Goal: Task Accomplishment & Management: Complete application form

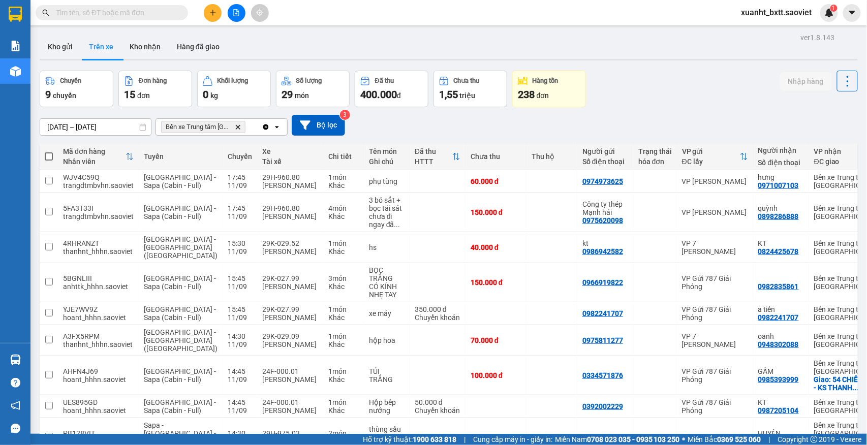
click at [646, 88] on div "Chuyến 9 chuyến Đơn hàng 15 đơn Khối lượng 0 kg Số lượng 29 món Đã thu 400.000 …" at bounding box center [449, 89] width 818 height 37
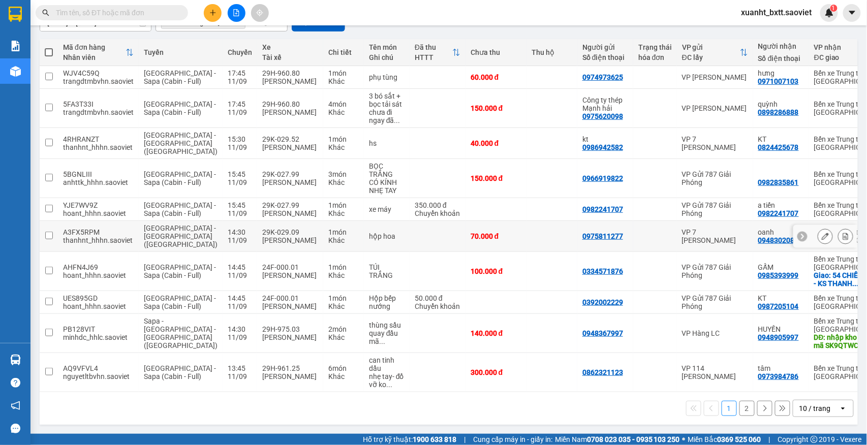
scroll to position [135, 0]
click at [739, 408] on button "2" at bounding box center [746, 408] width 15 height 15
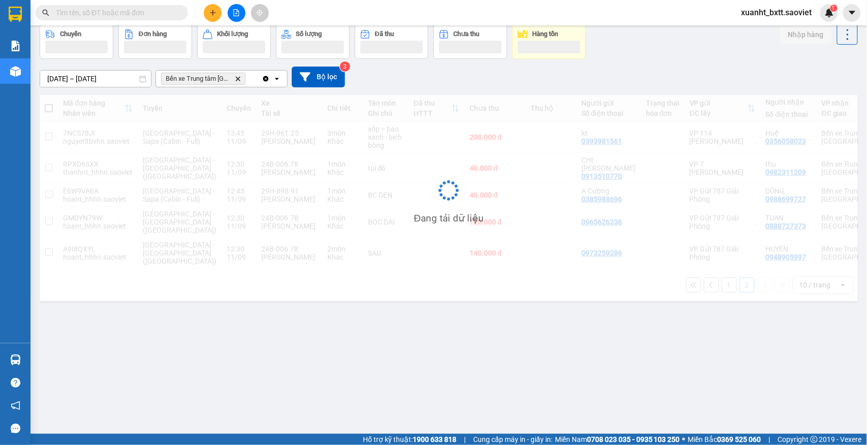
scroll to position [47, 0]
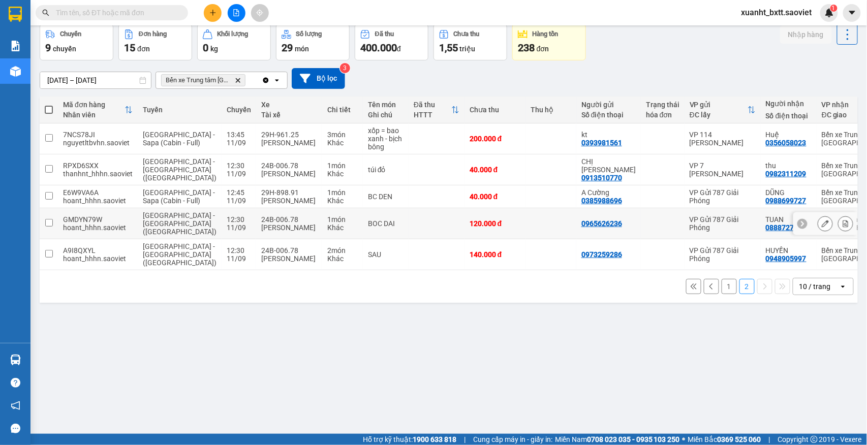
click at [839, 222] on button at bounding box center [846, 224] width 14 height 18
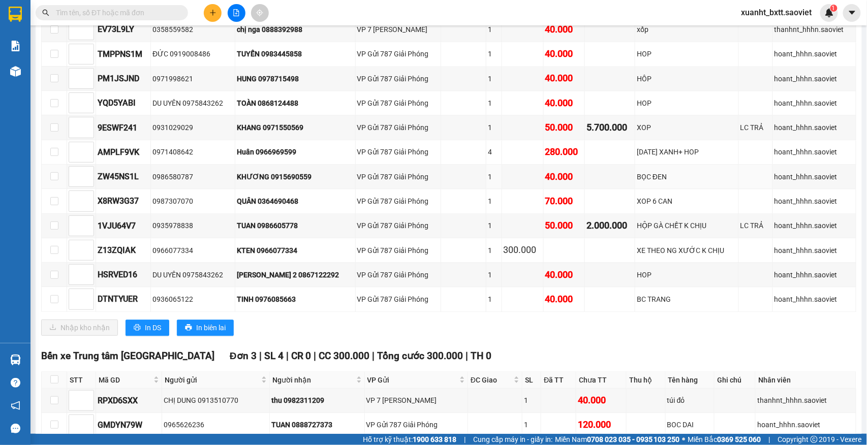
scroll to position [754, 0]
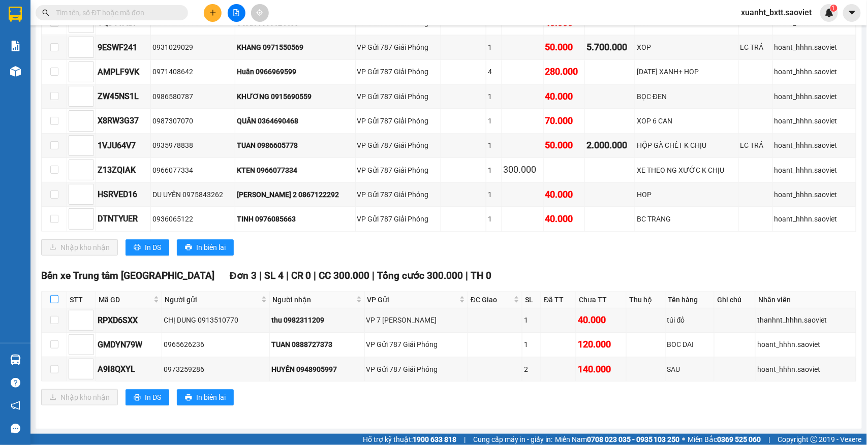
click at [52, 295] on input "checkbox" at bounding box center [54, 299] width 8 height 8
checkbox input "true"
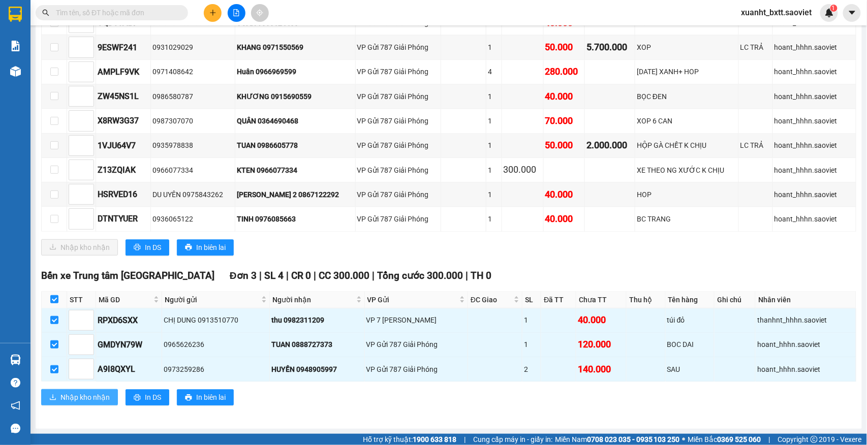
click at [80, 400] on span "Nhập kho nhận" at bounding box center [84, 397] width 49 height 11
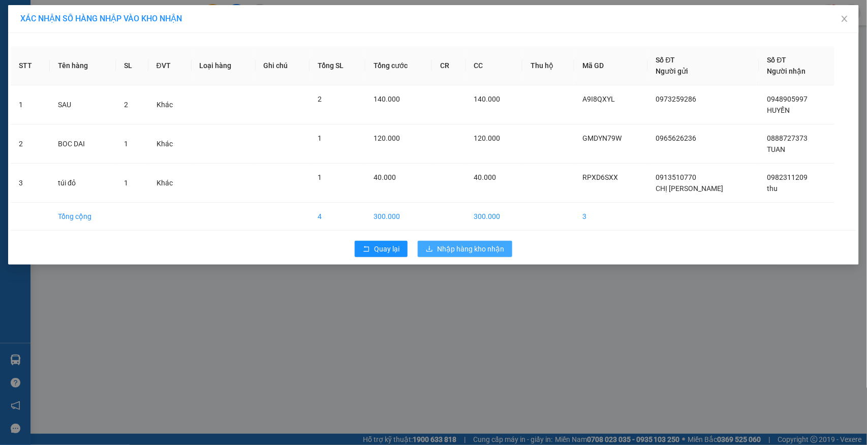
click at [466, 247] on span "Nhập hàng kho nhận" at bounding box center [470, 248] width 67 height 11
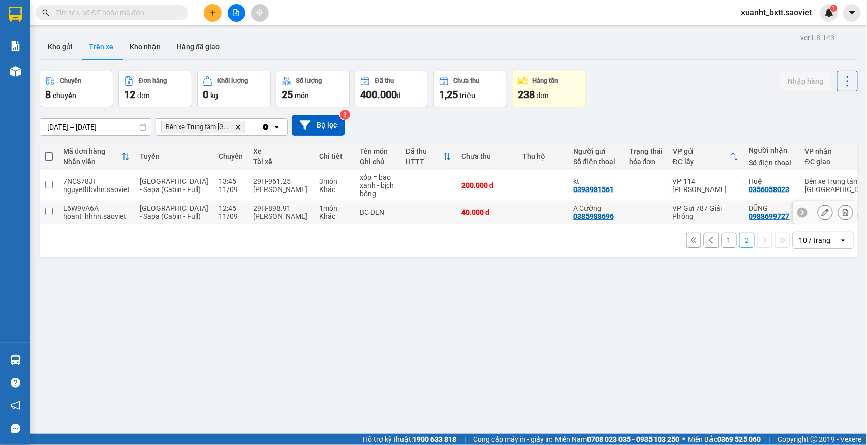
click at [517, 214] on td at bounding box center [542, 212] width 51 height 23
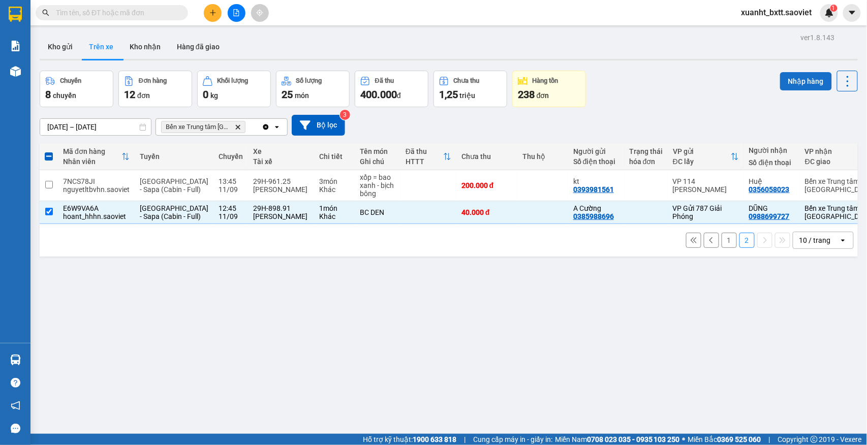
click at [780, 76] on button "Nhập hàng" at bounding box center [806, 81] width 52 height 18
checkbox input "false"
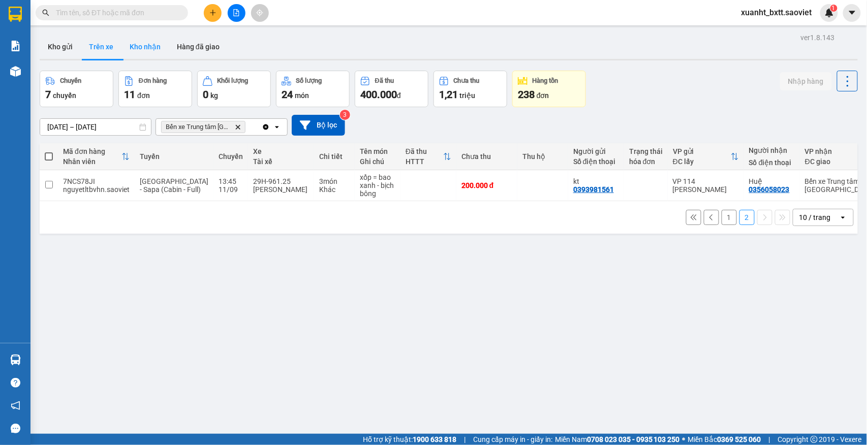
click at [151, 48] on button "Kho nhận" at bounding box center [144, 47] width 47 height 24
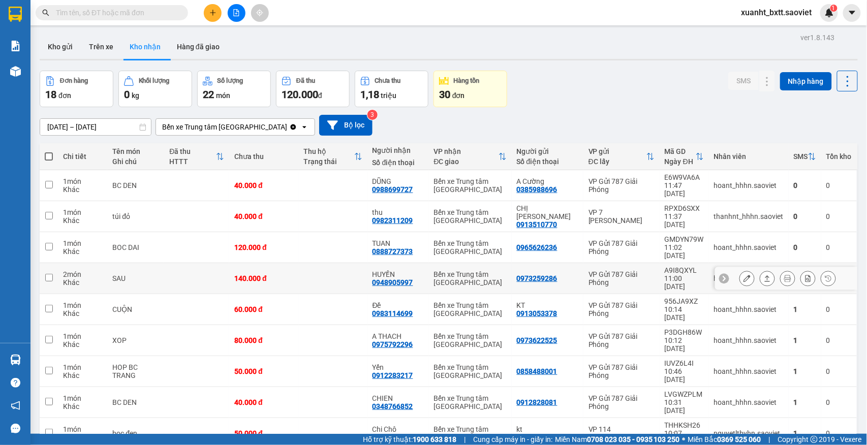
click at [311, 263] on td at bounding box center [332, 278] width 69 height 31
checkbox input "true"
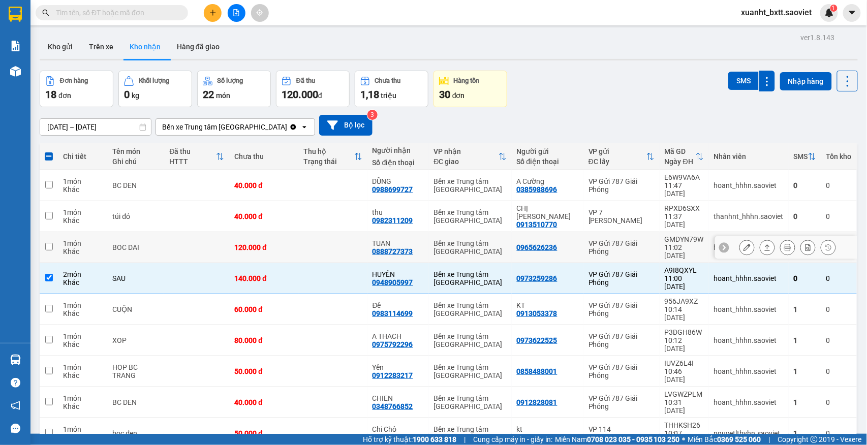
click at [306, 232] on td at bounding box center [332, 247] width 69 height 31
checkbox input "true"
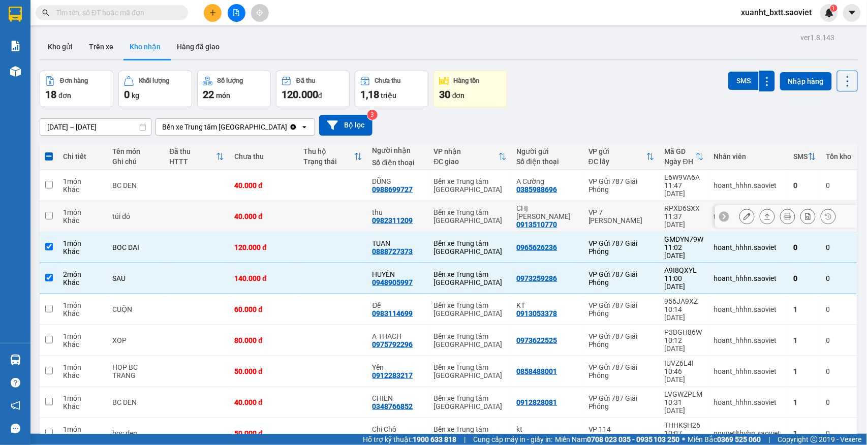
click at [306, 201] on td at bounding box center [332, 216] width 69 height 31
checkbox input "true"
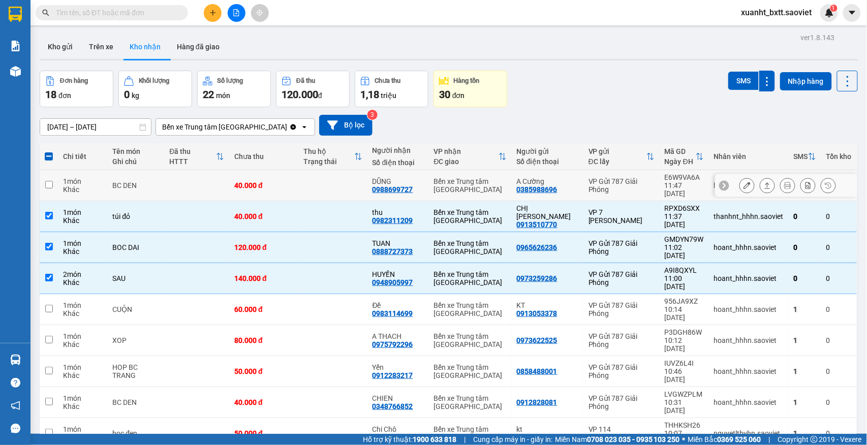
click at [310, 190] on td at bounding box center [332, 185] width 69 height 31
checkbox input "true"
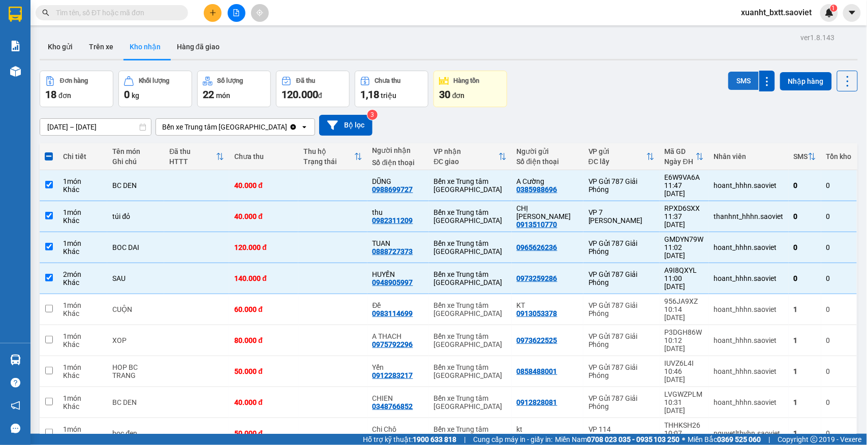
click at [728, 81] on button "SMS" at bounding box center [743, 81] width 30 height 18
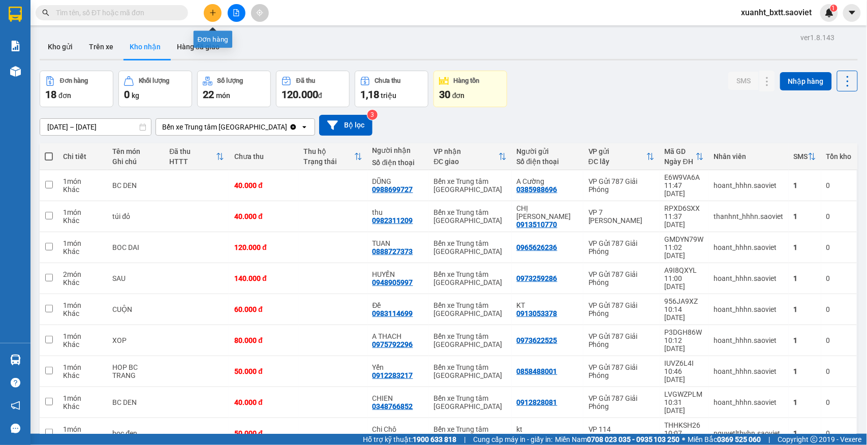
click at [208, 11] on button at bounding box center [213, 13] width 18 height 18
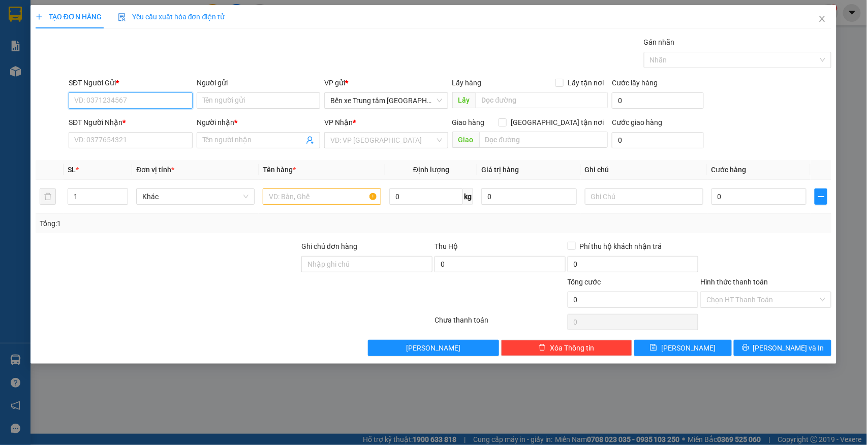
click at [159, 100] on input "SĐT Người Gửi *" at bounding box center [131, 100] width 124 height 16
click at [158, 98] on input "050" at bounding box center [131, 100] width 124 height 16
click at [116, 125] on div "0376918050 - kt" at bounding box center [131, 121] width 112 height 11
type input "0376918050"
type input "kt"
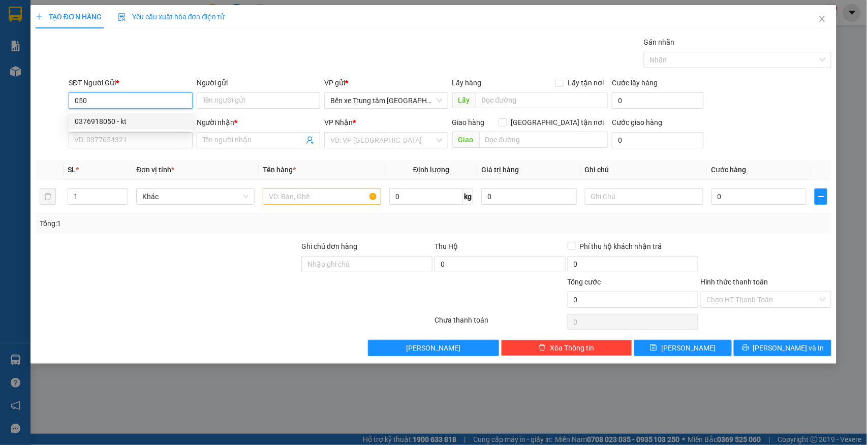
type input "0376918050"
type input "kt"
click at [381, 145] on span "VP 114 [PERSON_NAME]" at bounding box center [386, 140] width 112 height 15
type input "0376918050"
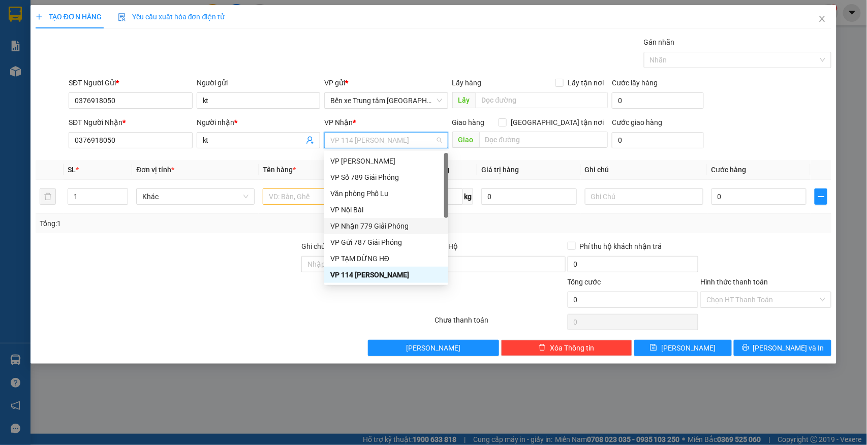
click at [397, 229] on div "VP Nhận 779 Giải Phóng" at bounding box center [386, 226] width 112 height 11
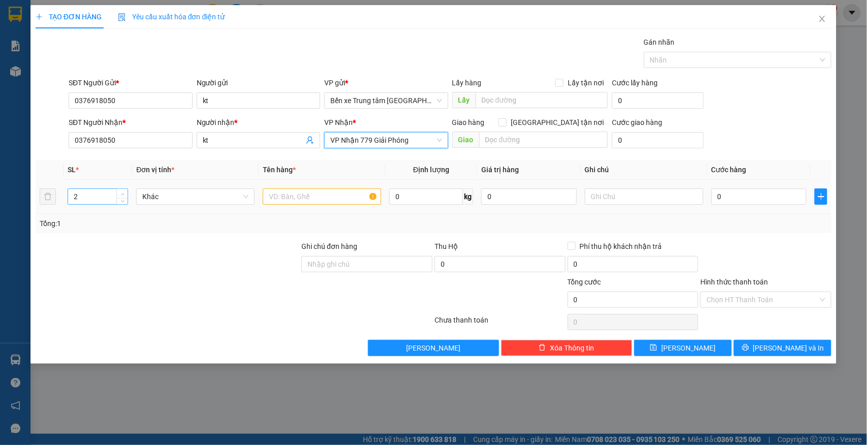
click at [120, 197] on span "up" at bounding box center [122, 194] width 6 height 6
type input "5"
click at [120, 197] on span "up" at bounding box center [122, 194] width 6 height 6
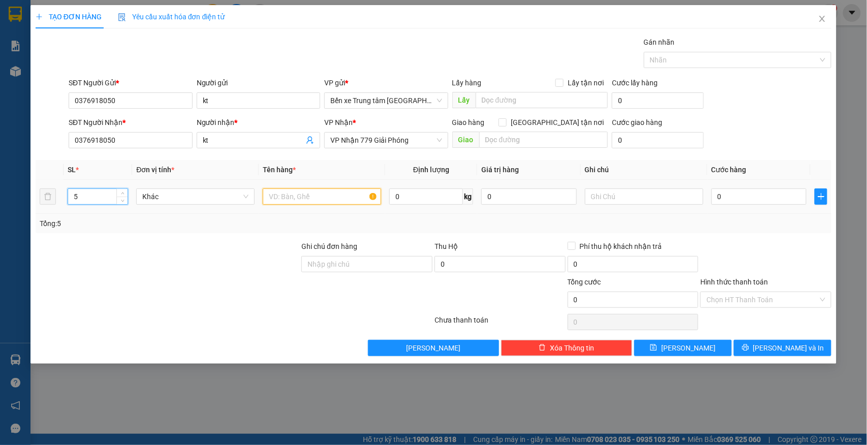
click at [283, 200] on input "text" at bounding box center [322, 197] width 118 height 16
type input "5 CAN"
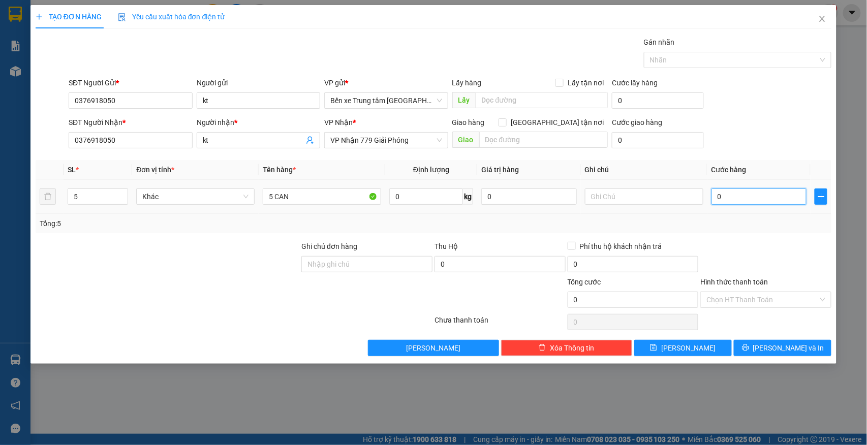
click at [771, 198] on input "0" at bounding box center [759, 197] width 96 height 16
type input "2"
type input "22"
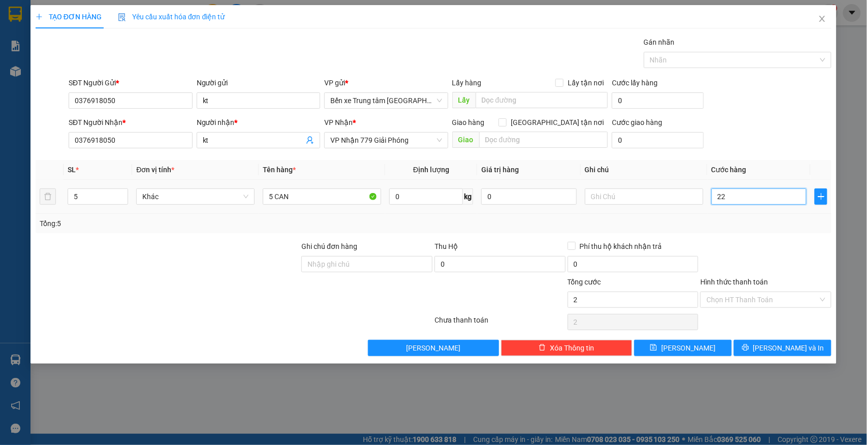
type input "22"
type input "225"
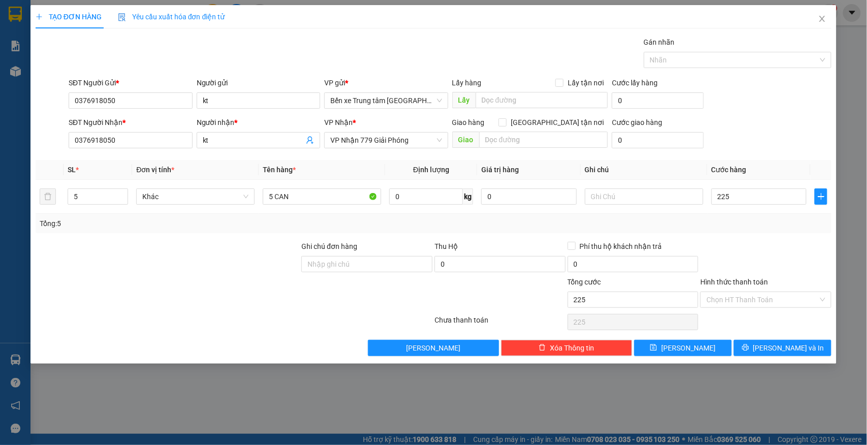
type input "225.000"
click at [780, 137] on div "SĐT Người Nhận * 0376918050 Người nhận * kt VP Nhận * VP Nhận 779 Giải Phóng Gi…" at bounding box center [450, 135] width 767 height 36
click at [772, 348] on button "Lưu và In" at bounding box center [783, 348] width 98 height 16
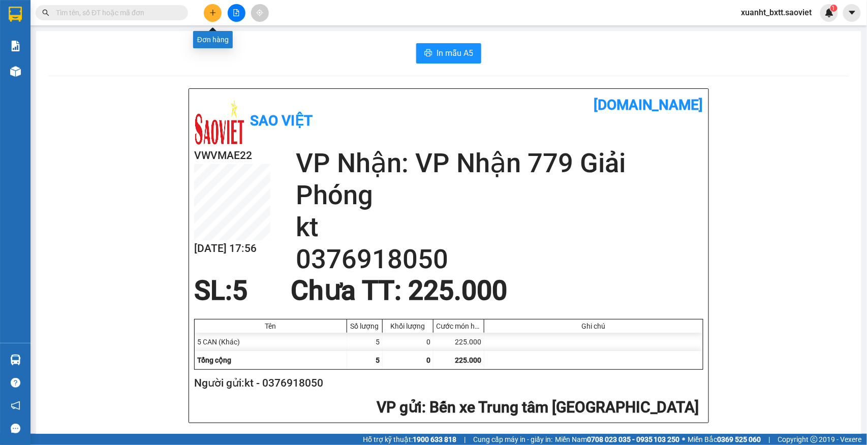
click at [207, 11] on button at bounding box center [213, 13] width 18 height 18
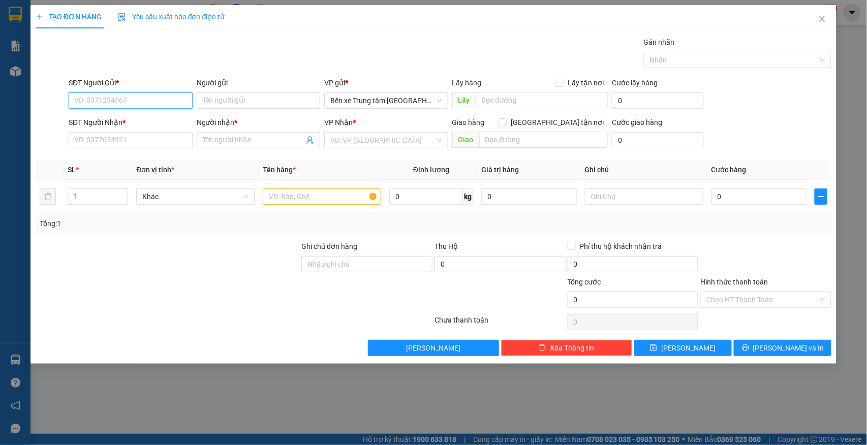
click at [161, 100] on input "SĐT Người Gửi *" at bounding box center [131, 100] width 124 height 16
click at [164, 94] on input "050" at bounding box center [131, 100] width 124 height 16
click at [138, 118] on div "0376918050 - kt" at bounding box center [131, 121] width 112 height 11
type input "0376918050"
type input "kt"
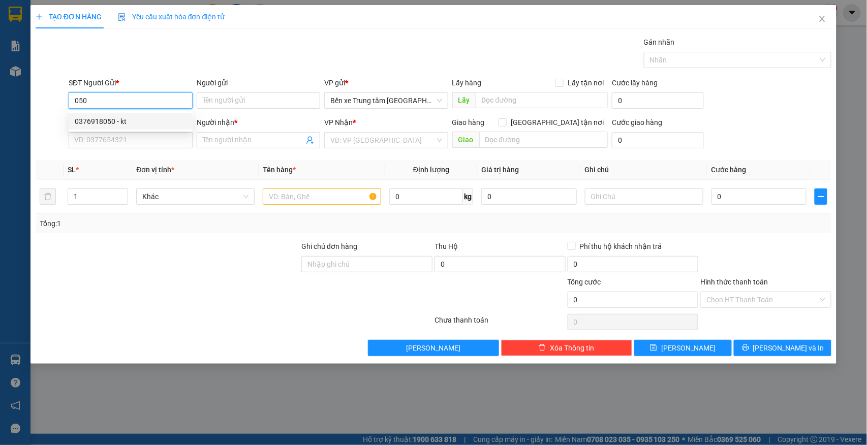
type input "0376918050"
type input "kt"
type input "0376918050"
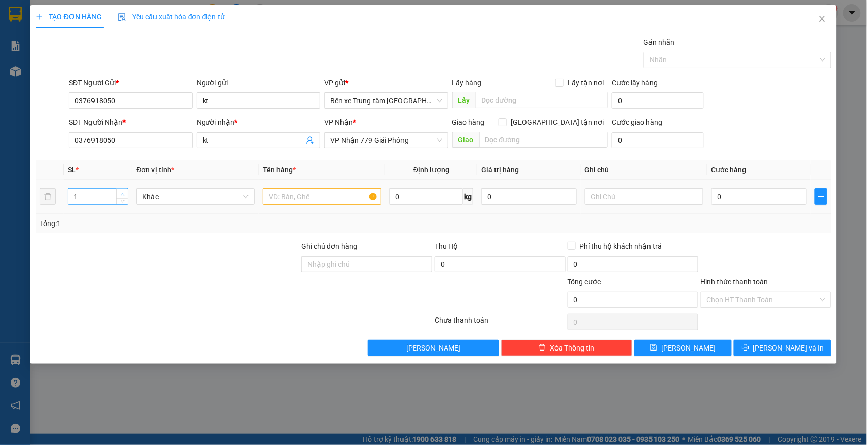
type input "2"
click at [122, 196] on icon "up" at bounding box center [123, 195] width 4 height 4
click at [304, 200] on input "text" at bounding box center [322, 197] width 118 height 16
type input "2 CAN"
click at [726, 198] on input "0" at bounding box center [759, 197] width 96 height 16
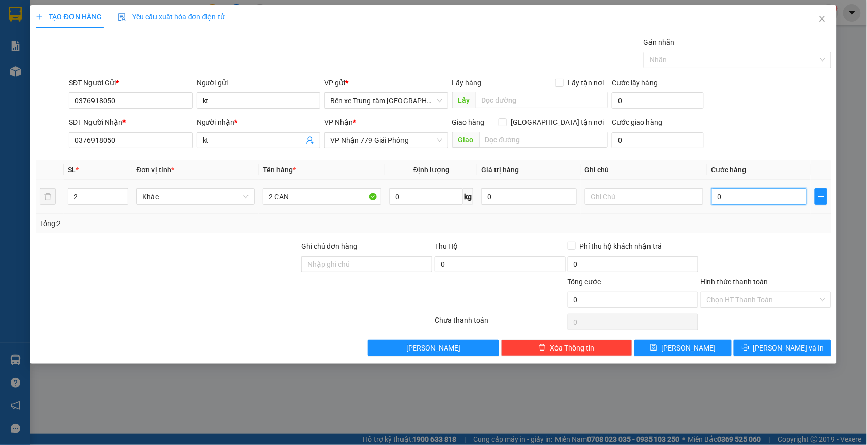
type input "9"
type input "90"
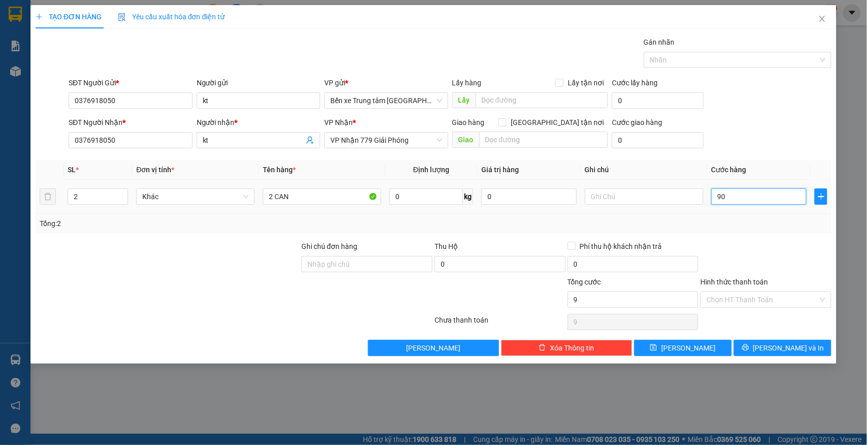
type input "90"
click at [411, 138] on span "VP Nhận 779 Giải Phóng" at bounding box center [386, 140] width 112 height 15
type input "90.000"
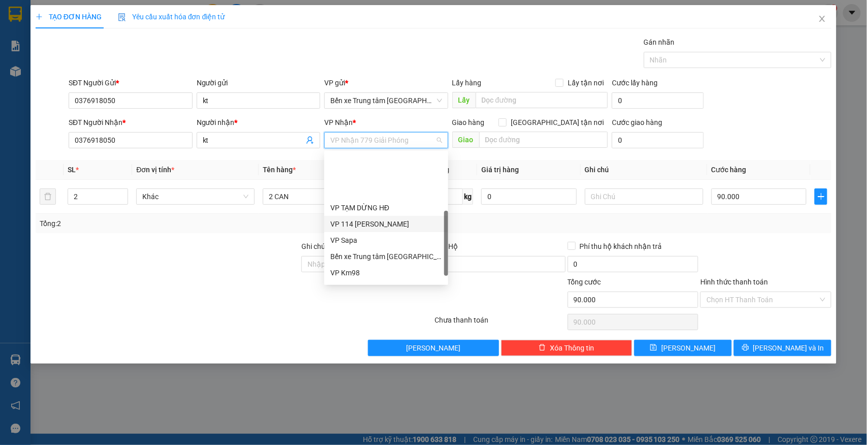
scroll to position [102, 0]
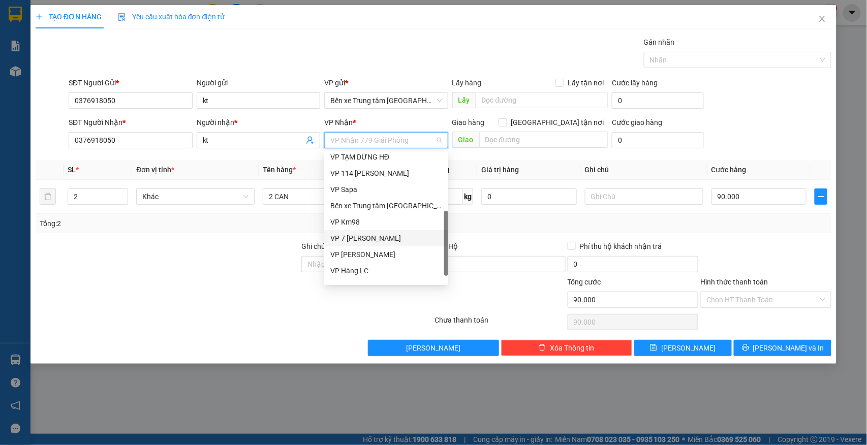
click at [382, 235] on div "VP 7 [PERSON_NAME]" at bounding box center [386, 238] width 112 height 11
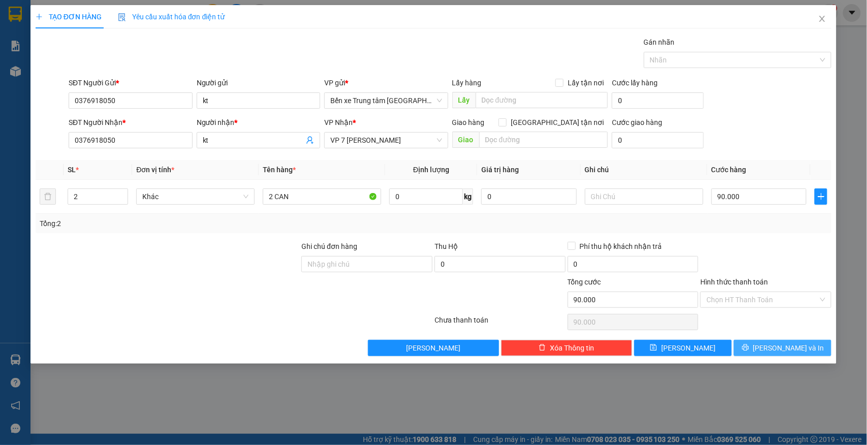
click at [783, 346] on span "Lưu và In" at bounding box center [788, 348] width 71 height 11
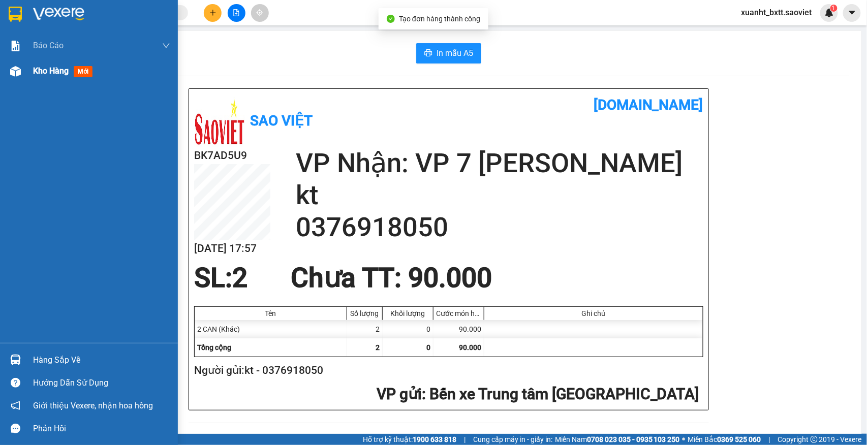
click at [48, 67] on span "Kho hàng" at bounding box center [51, 71] width 36 height 10
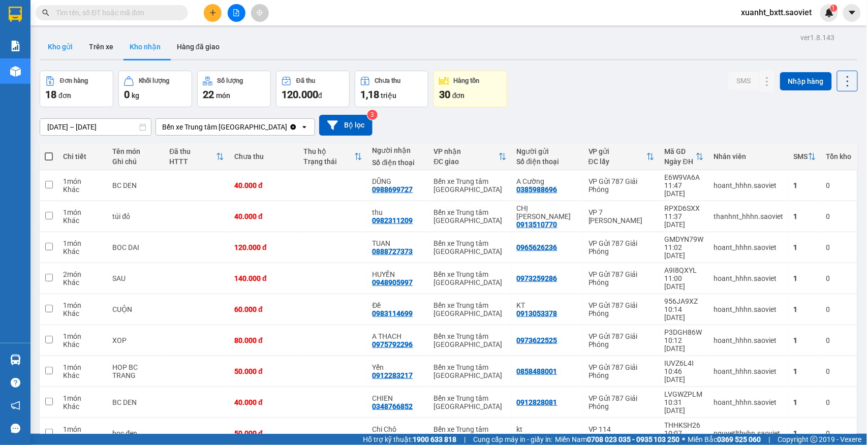
click at [56, 39] on button "Kho gửi" at bounding box center [60, 47] width 41 height 24
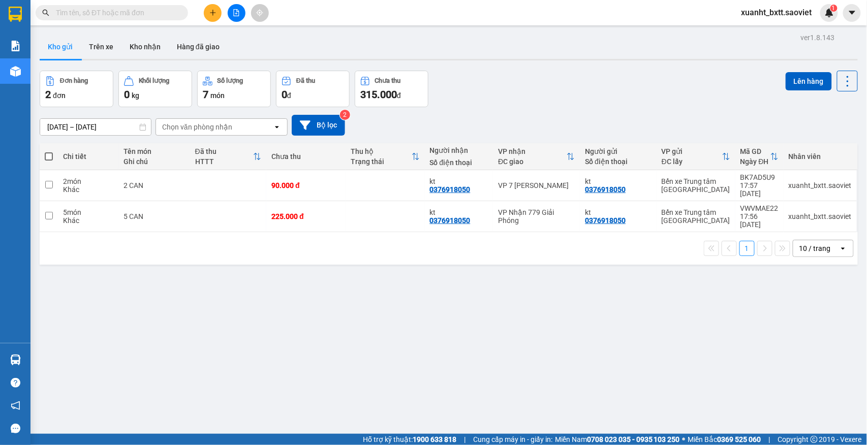
click at [757, 9] on span "xuanht_bxtt.saoviet" at bounding box center [776, 12] width 87 height 13
click at [757, 36] on span "Đăng xuất" at bounding box center [782, 31] width 66 height 11
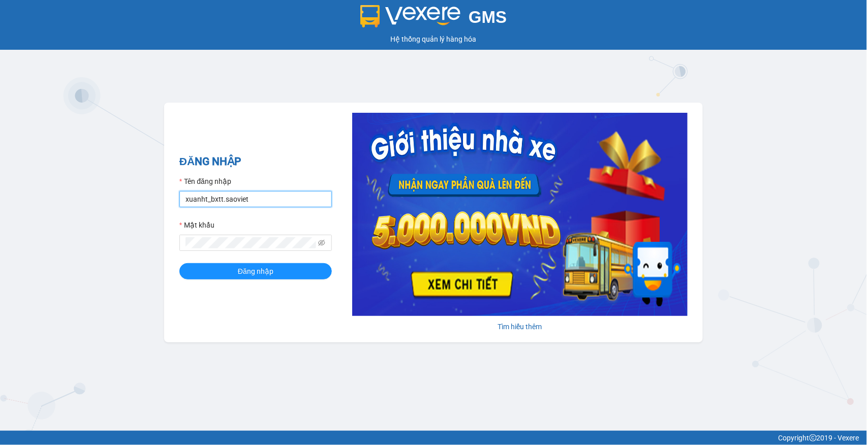
click at [271, 197] on input "xuanht_bxtt.saoviet" at bounding box center [255, 199] width 152 height 16
type input "luongtv_bxtt.saoviet"
click at [277, 273] on button "Đăng nhập" at bounding box center [255, 271] width 152 height 16
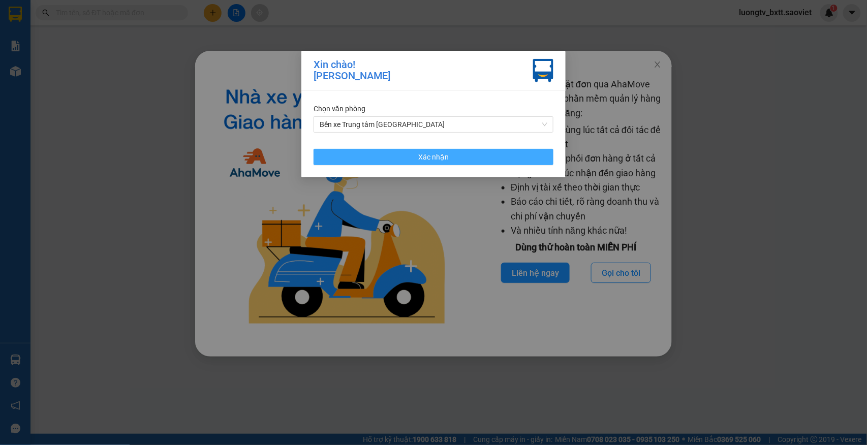
click at [442, 152] on span "Xác nhận" at bounding box center [433, 156] width 30 height 11
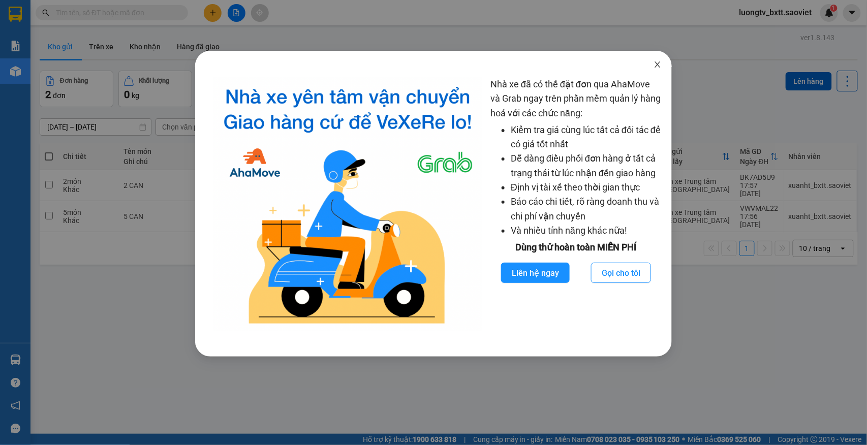
click at [655, 64] on icon "close" at bounding box center [658, 64] width 8 height 8
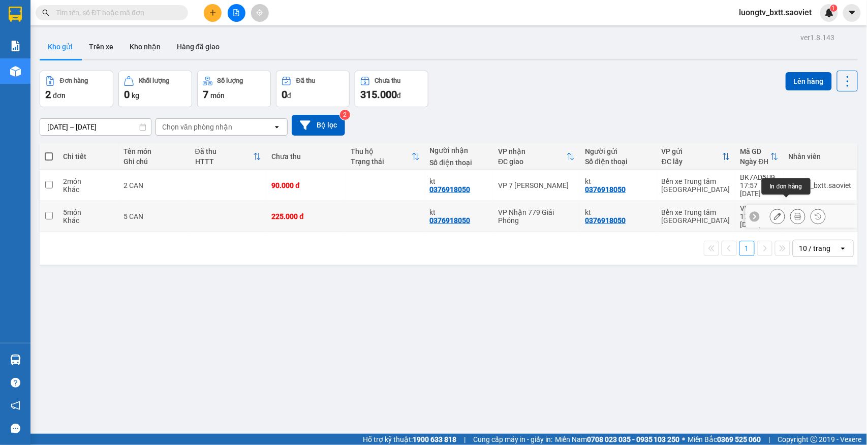
click at [794, 213] on icon at bounding box center [797, 216] width 7 height 7
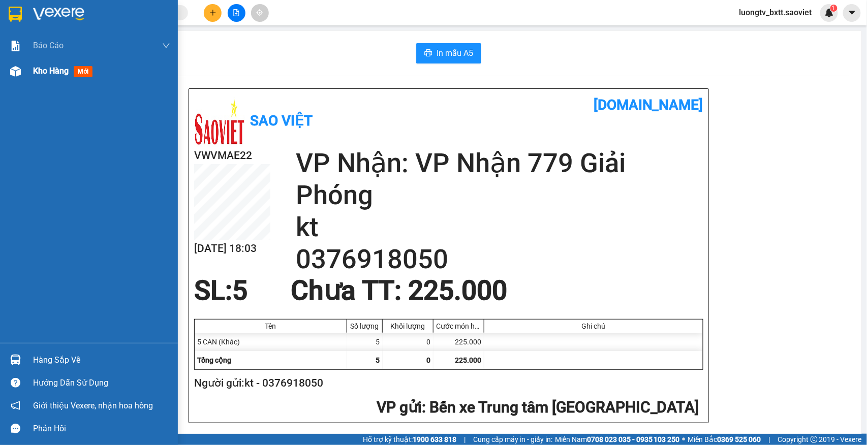
click at [45, 74] on span "Kho hàng" at bounding box center [51, 71] width 36 height 10
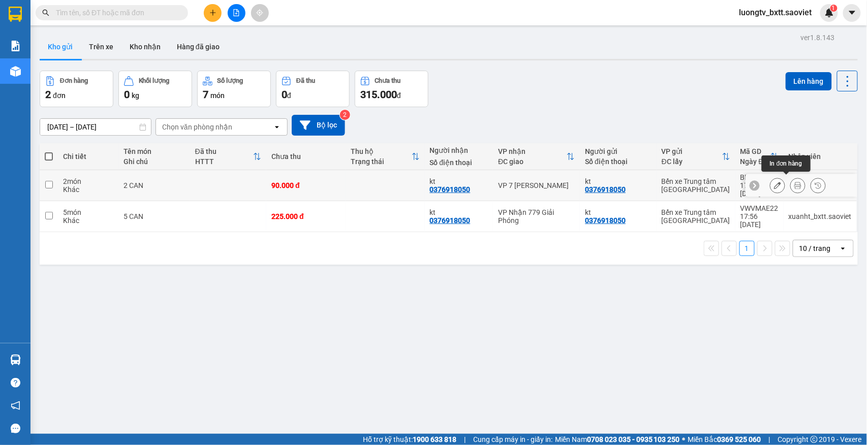
click at [794, 182] on icon at bounding box center [797, 185] width 7 height 7
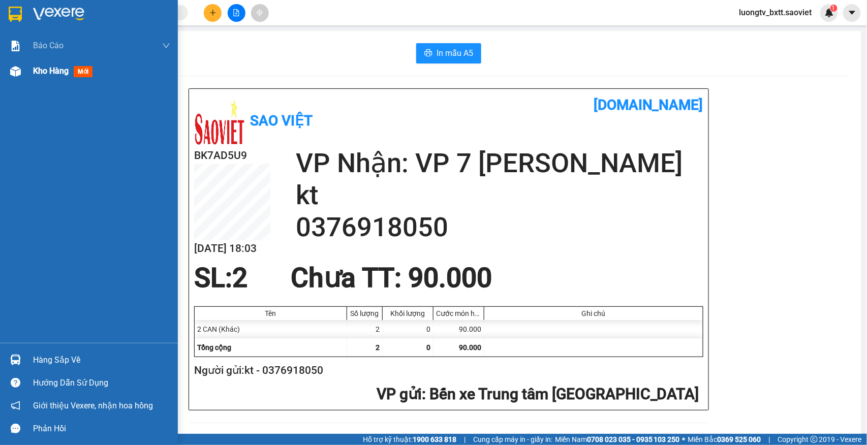
click at [48, 71] on span "Kho hàng" at bounding box center [51, 71] width 36 height 10
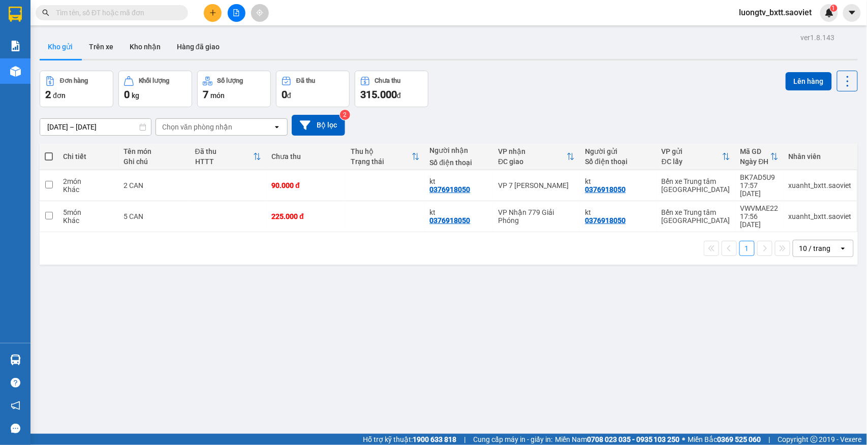
click at [549, 92] on div "Đơn hàng 2 đơn Khối lượng 0 kg Số lượng 7 món Đã thu 0 đ Chưa thu 315.000 đ Lên…" at bounding box center [449, 89] width 818 height 37
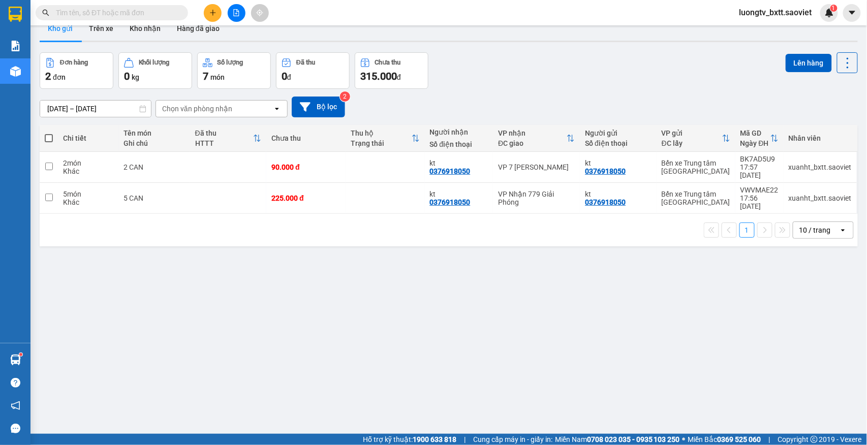
scroll to position [27, 0]
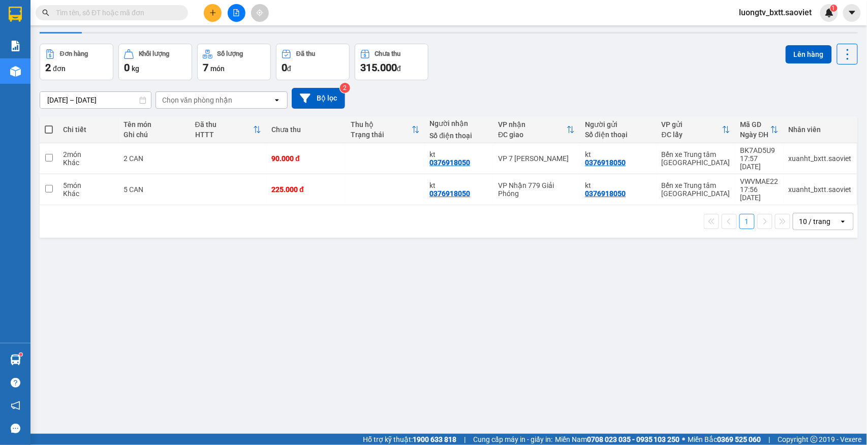
click at [532, 79] on div "Đơn hàng 2 đơn Khối lượng 0 kg Số lượng 7 món Đã thu 0 đ Chưa thu 315.000 đ Lên…" at bounding box center [449, 62] width 818 height 37
click at [170, 12] on input "text" at bounding box center [116, 12] width 120 height 11
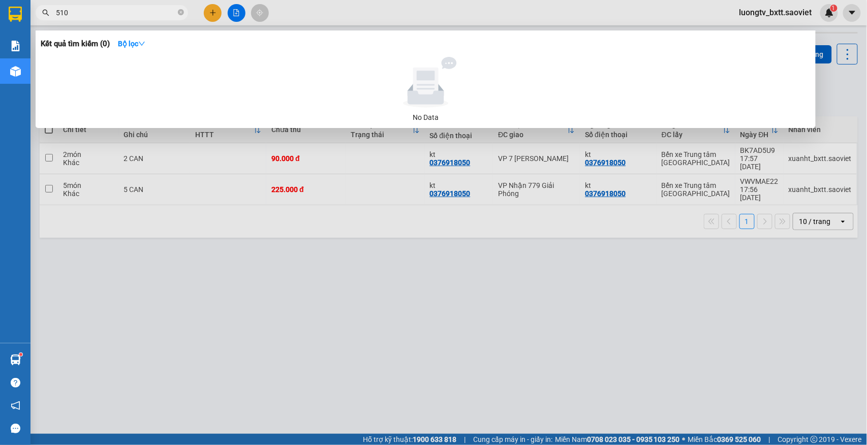
type input "5104"
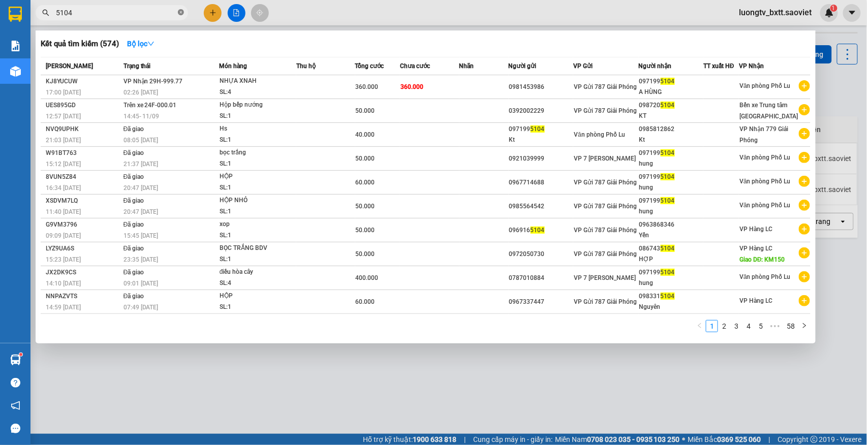
click at [178, 12] on icon "close-circle" at bounding box center [181, 12] width 6 height 6
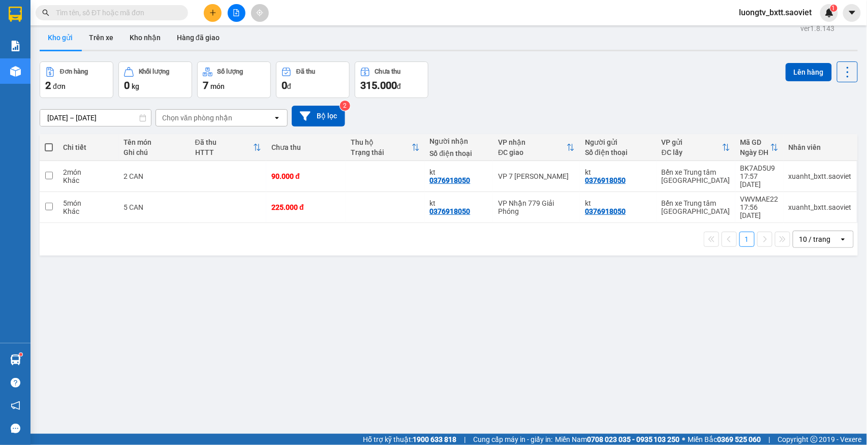
scroll to position [0, 0]
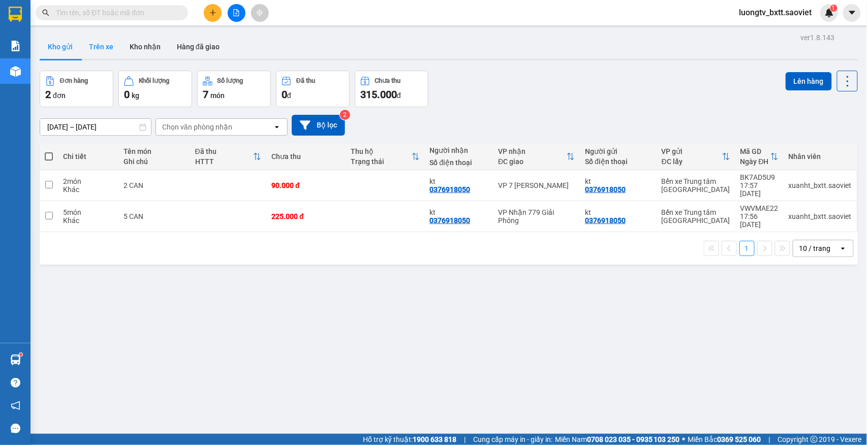
click at [104, 51] on button "Trên xe" at bounding box center [101, 47] width 41 height 24
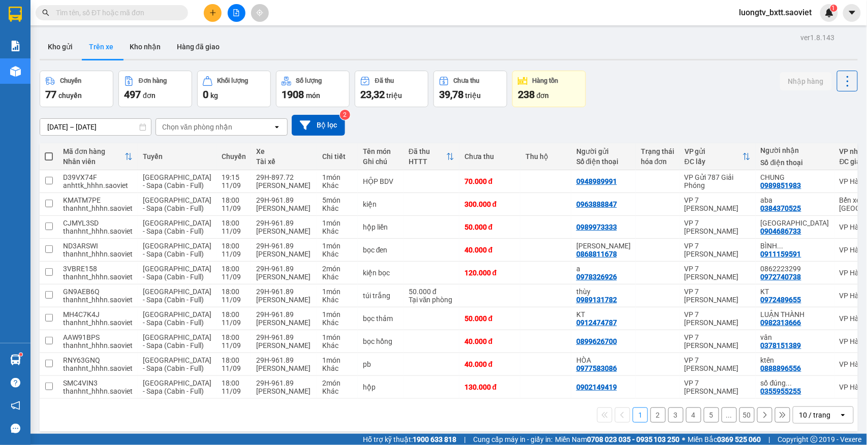
click at [244, 127] on div "Chọn văn phòng nhận" at bounding box center [214, 127] width 117 height 16
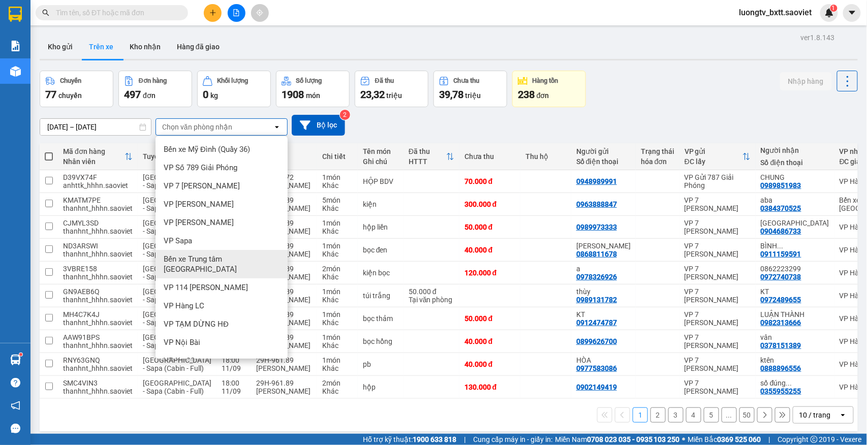
click at [230, 254] on span "Bến xe Trung tâm [GEOGRAPHIC_DATA]" at bounding box center [224, 264] width 120 height 20
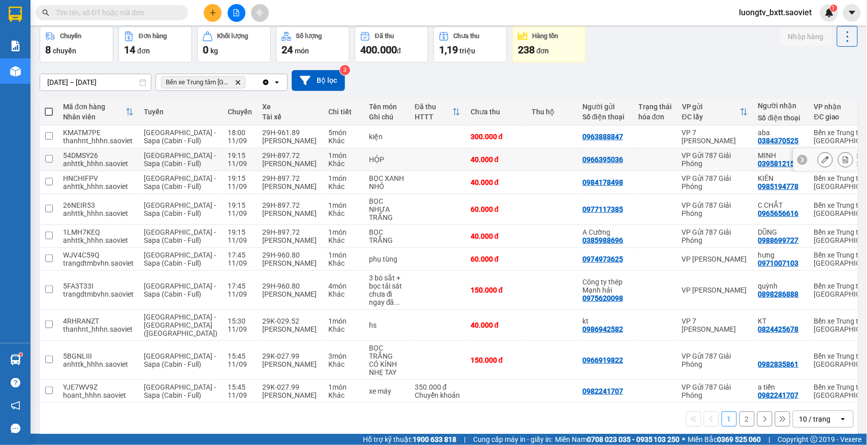
scroll to position [111, 0]
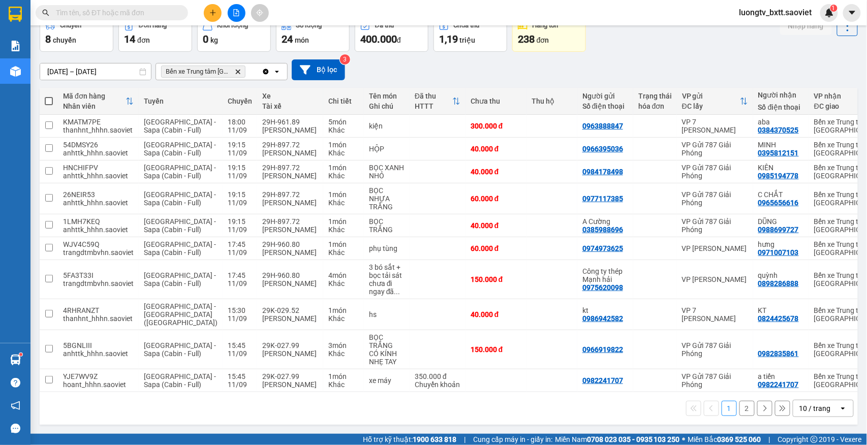
click at [739, 413] on button "2" at bounding box center [746, 408] width 15 height 15
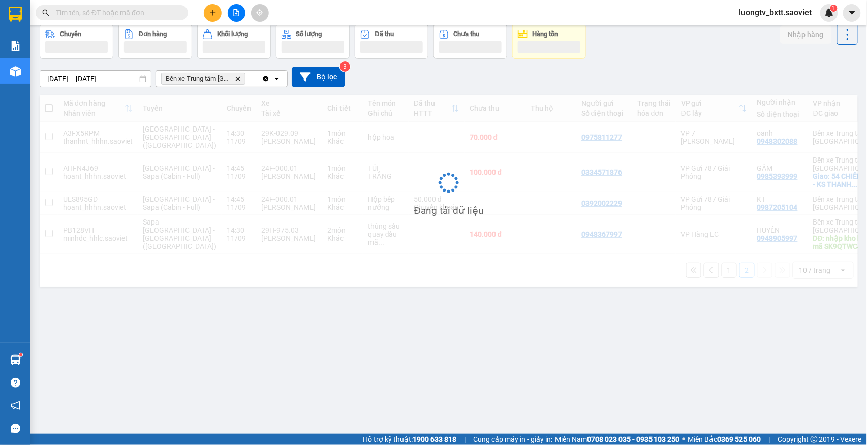
scroll to position [47, 0]
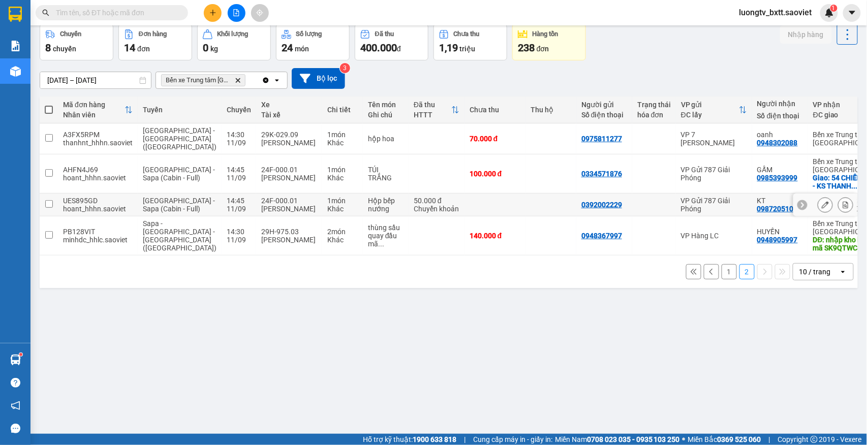
click at [525, 212] on td at bounding box center [550, 205] width 51 height 23
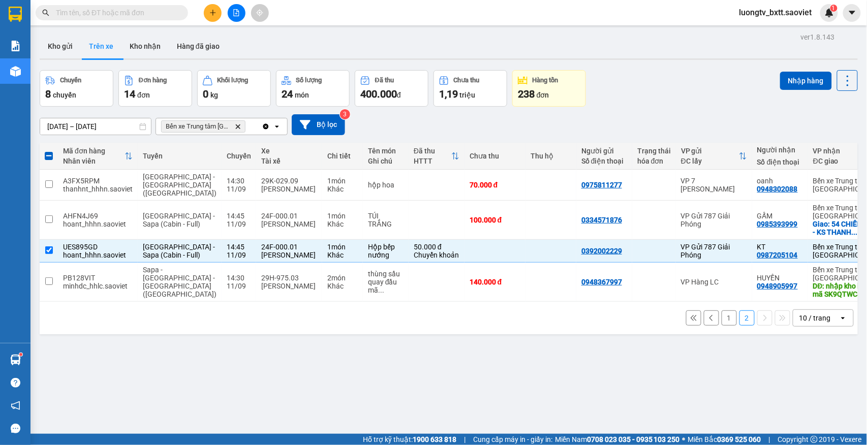
scroll to position [0, 0]
click at [787, 84] on button "Nhập hàng" at bounding box center [806, 81] width 52 height 18
checkbox input "false"
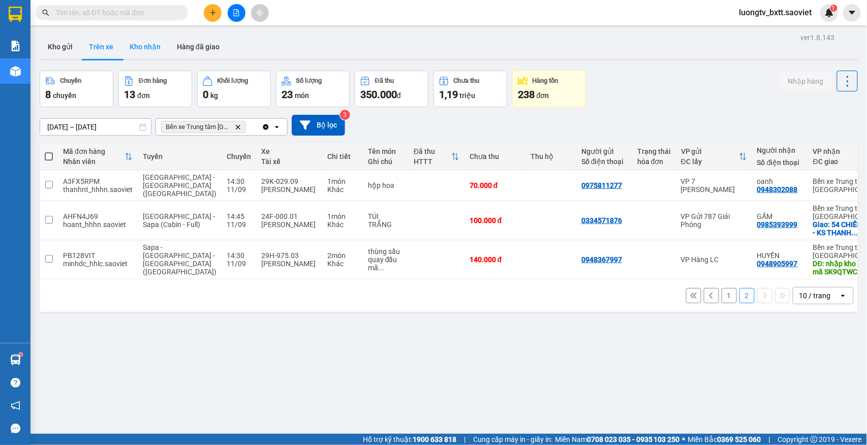
click at [152, 51] on button "Kho nhận" at bounding box center [144, 47] width 47 height 24
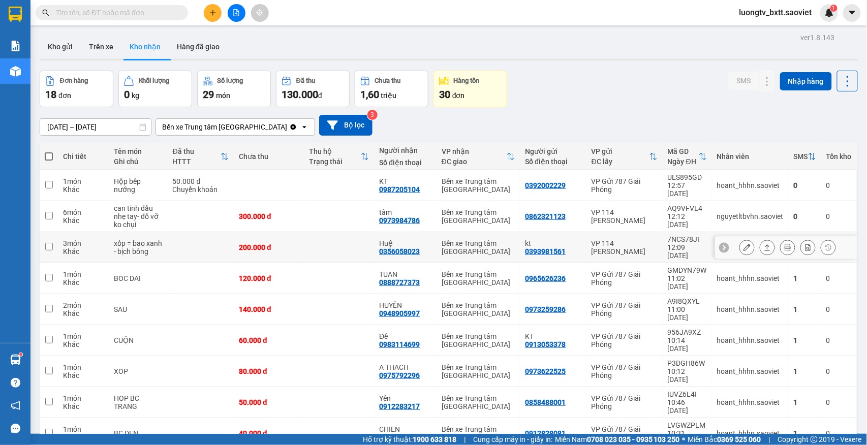
click at [312, 239] on td at bounding box center [339, 247] width 70 height 31
checkbox input "true"
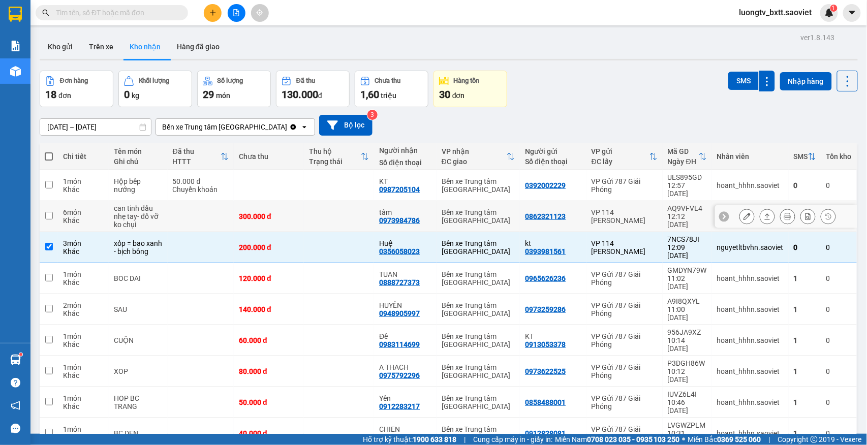
click at [312, 216] on td at bounding box center [339, 216] width 70 height 31
checkbox input "true"
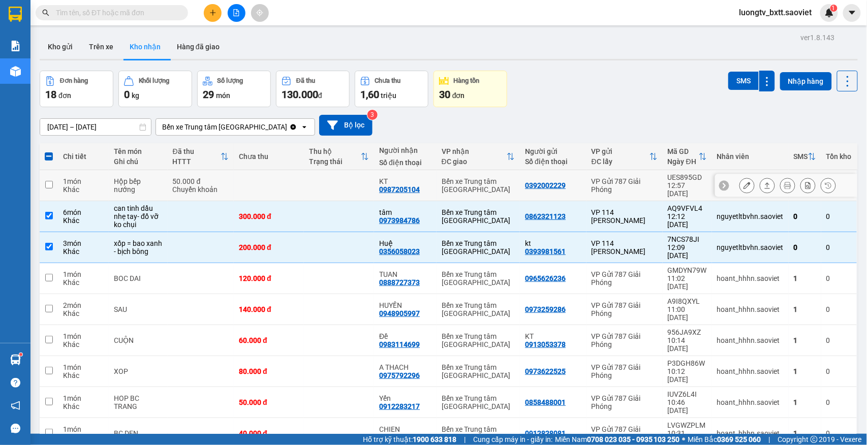
click at [319, 189] on td at bounding box center [339, 185] width 70 height 31
checkbox input "true"
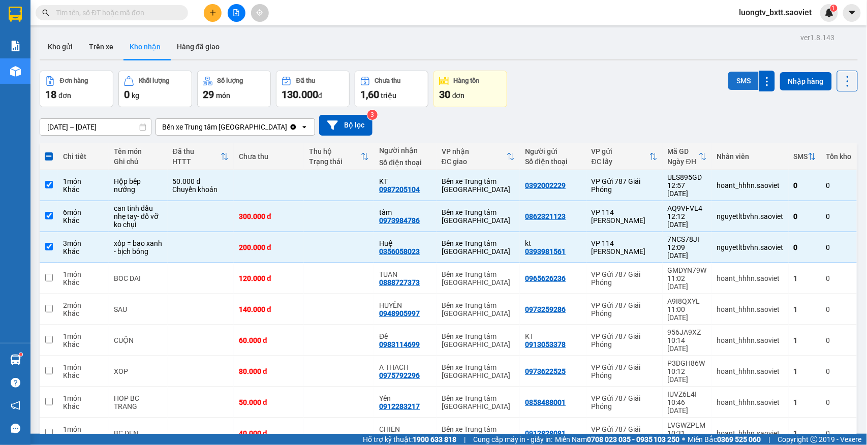
click at [728, 81] on button "SMS" at bounding box center [743, 81] width 30 height 18
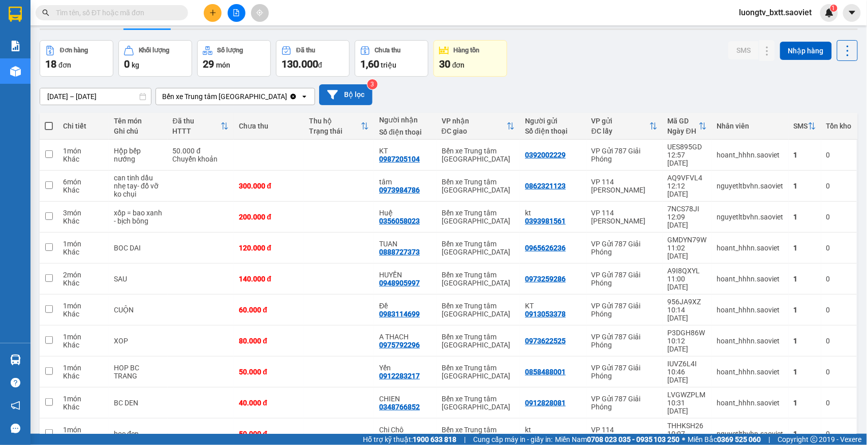
scroll to position [47, 0]
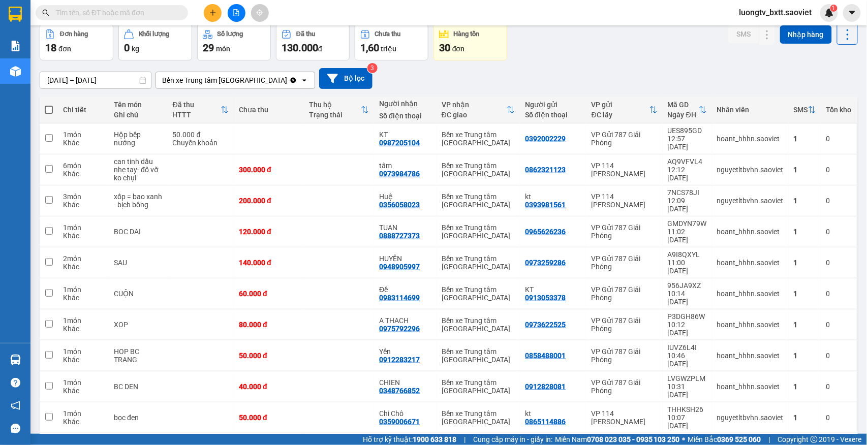
click at [739, 442] on button "2" at bounding box center [746, 449] width 15 height 15
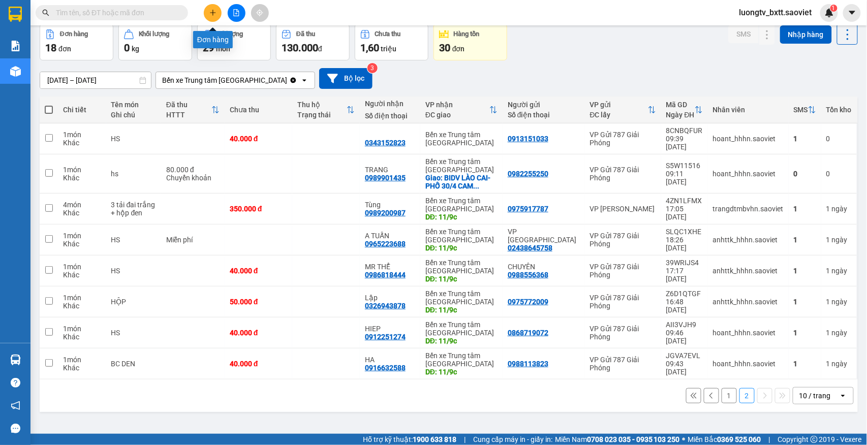
click at [214, 18] on button at bounding box center [213, 13] width 18 height 18
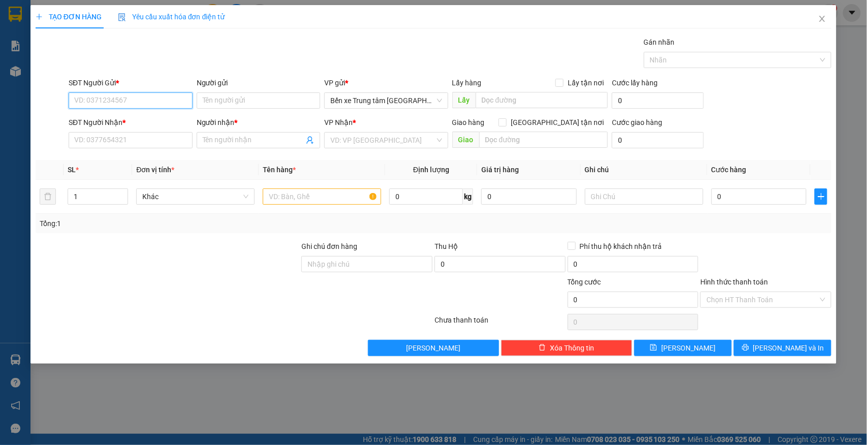
click at [167, 102] on input "SĐT Người Gửi *" at bounding box center [131, 100] width 124 height 16
click at [166, 102] on input "082953282" at bounding box center [131, 100] width 124 height 16
type input "0829538282"
click at [163, 126] on div "0829538282 - Bạch Mạnh Dũng 2001" at bounding box center [141, 121] width 132 height 11
type input "Bạch Mạnh Dũng 2001"
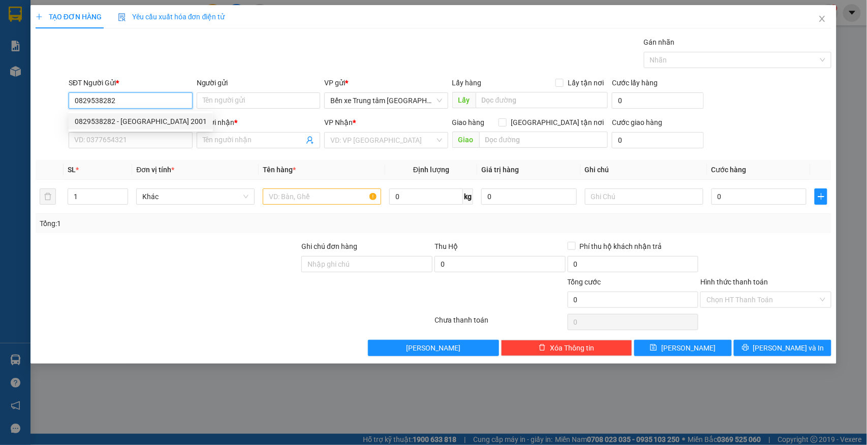
type input "0826438282"
type input "KT"
drag, startPoint x: 133, startPoint y: 104, endPoint x: 59, endPoint y: 100, distance: 73.3
click at [59, 100] on div "SĐT Người Gửi * 0829538282 Người gửi Bạch Mạnh Dũng 2001 VP gửi * Bến xe Trung …" at bounding box center [434, 95] width 798 height 36
type input "0868223797"
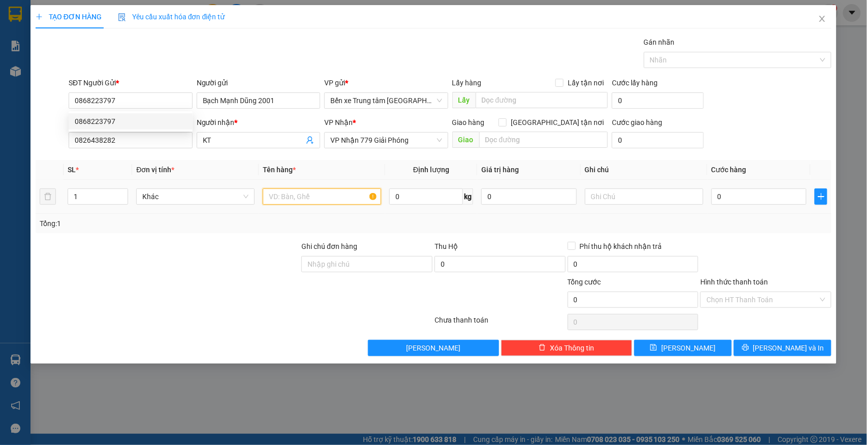
click at [275, 203] on input "text" at bounding box center [322, 197] width 118 height 16
type input "TÚI XANH"
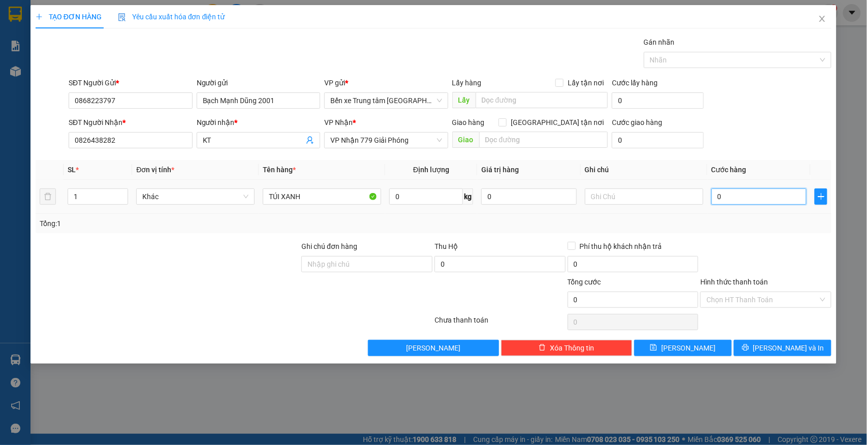
click at [724, 200] on input "0" at bounding box center [759, 197] width 96 height 16
type input "5"
type input "50"
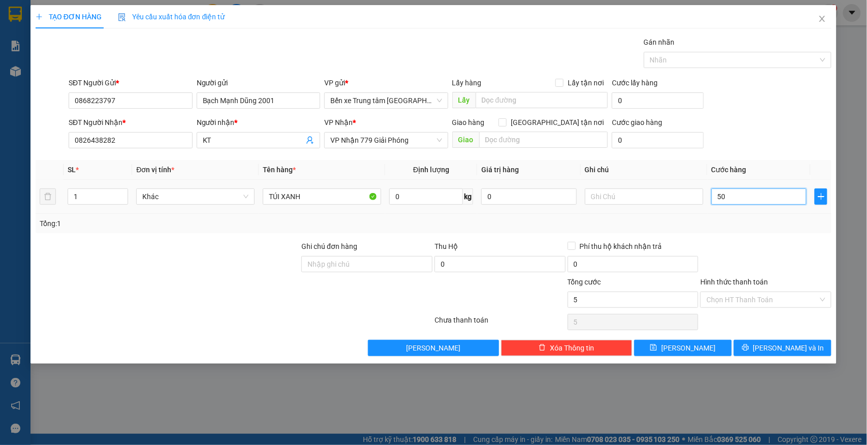
type input "50"
type input "50.000"
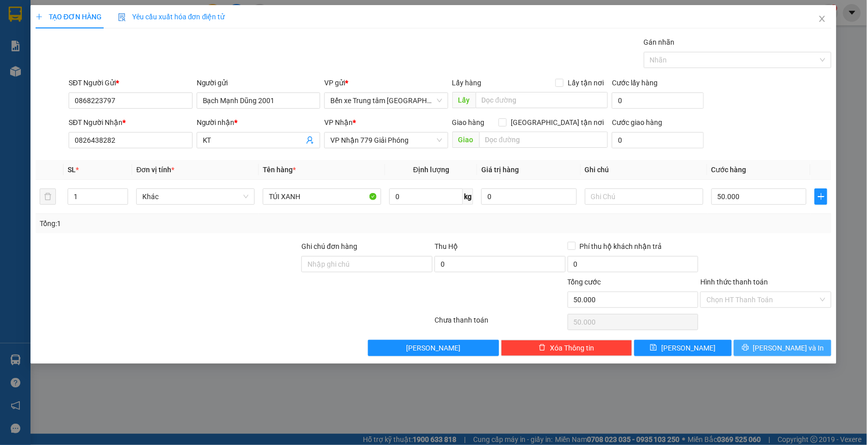
click at [749, 350] on icon "printer" at bounding box center [745, 347] width 7 height 7
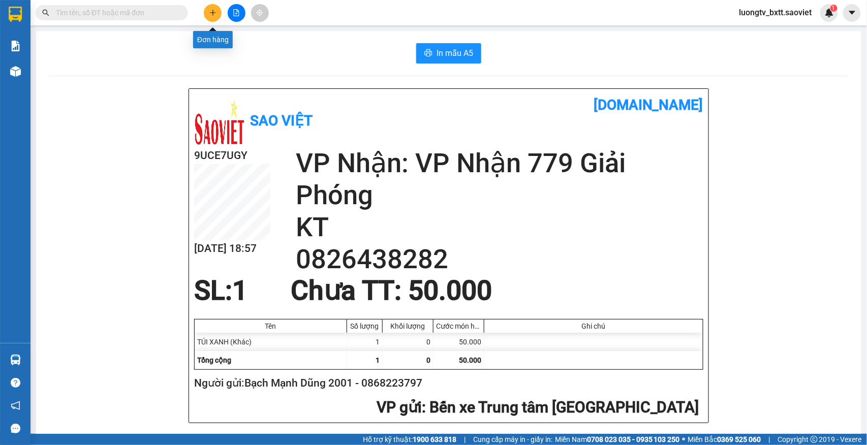
click at [208, 11] on button at bounding box center [213, 13] width 18 height 18
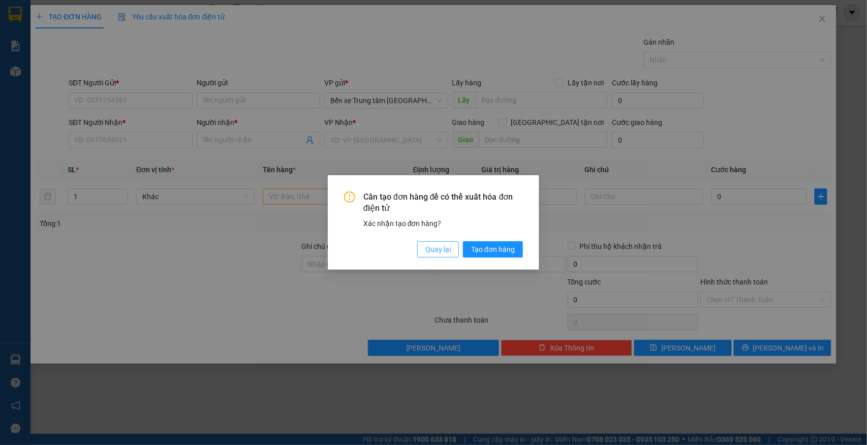
click at [431, 257] on button "Quay lại" at bounding box center [438, 249] width 42 height 16
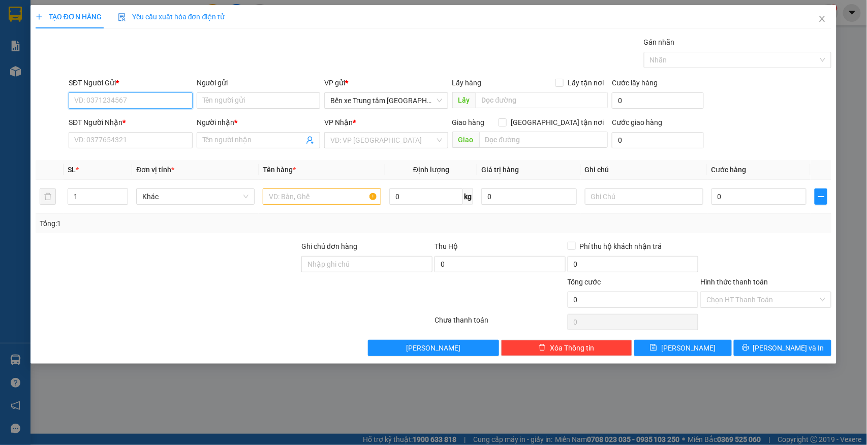
click at [133, 98] on input "SĐT Người Gửi *" at bounding box center [131, 100] width 124 height 16
type input "0399695988"
click at [115, 124] on div "0399695988 - kt" at bounding box center [131, 121] width 112 height 11
type input "kt"
type input "0962115660"
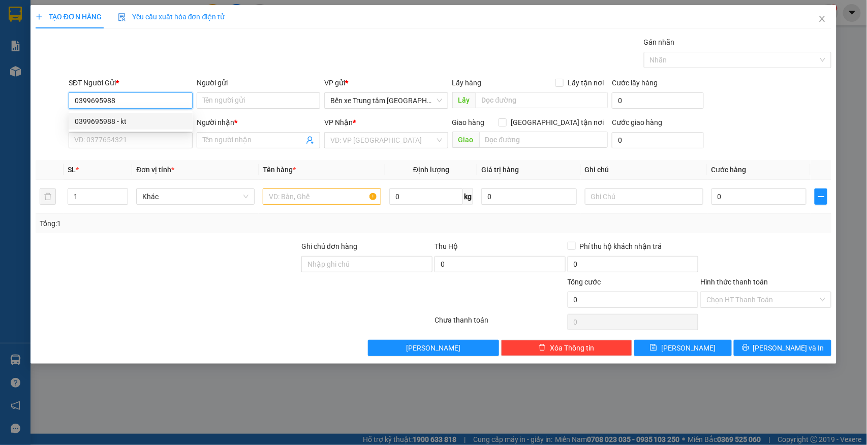
type input "kt"
type input "0399695988"
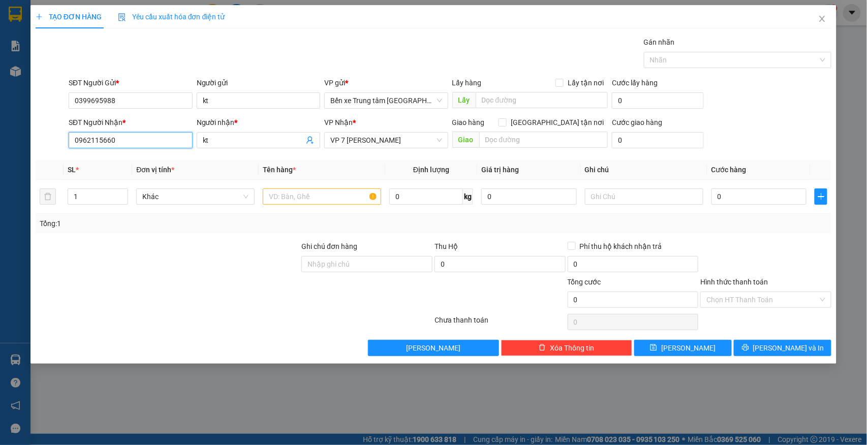
drag, startPoint x: 120, startPoint y: 144, endPoint x: 41, endPoint y: 147, distance: 78.8
click at [41, 147] on div "SĐT Người Nhận * 0962115660 0962115660 Người nhận * kt VP Nhận * VP 7 Phạm Văn …" at bounding box center [434, 135] width 798 height 36
click at [86, 159] on div "0962115660 - kt" at bounding box center [131, 161] width 112 height 11
click at [117, 257] on div at bounding box center [168, 259] width 266 height 36
click at [325, 201] on input "text" at bounding box center [322, 197] width 118 height 16
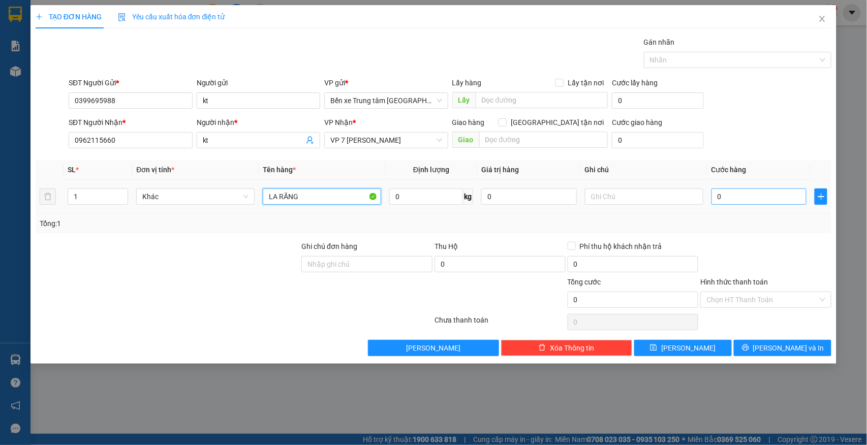
type input "LA RĂNG"
click at [736, 196] on input "0" at bounding box center [759, 197] width 96 height 16
type input "6"
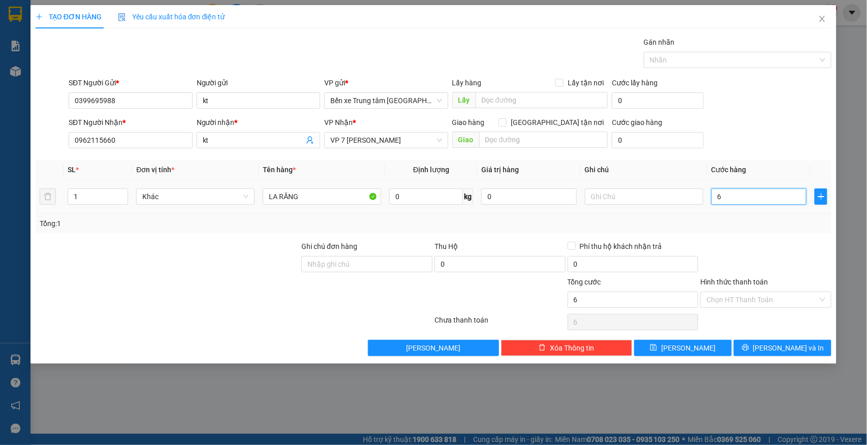
type input "60"
type input "60.000"
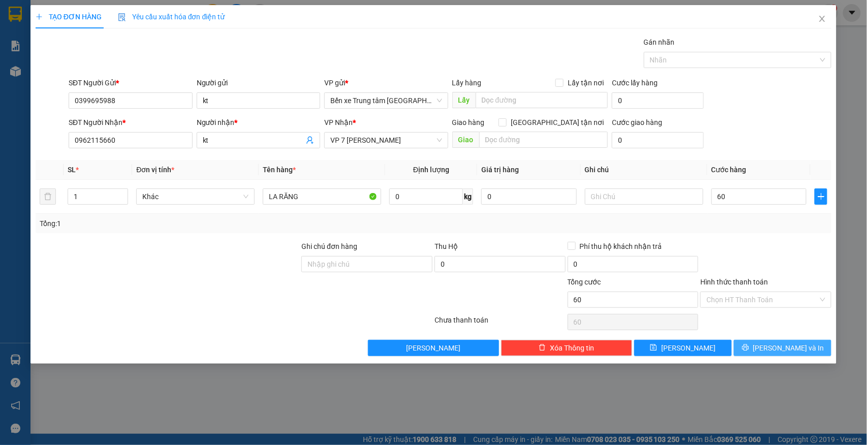
type input "60.000"
click at [793, 348] on span "Lưu và In" at bounding box center [788, 348] width 71 height 11
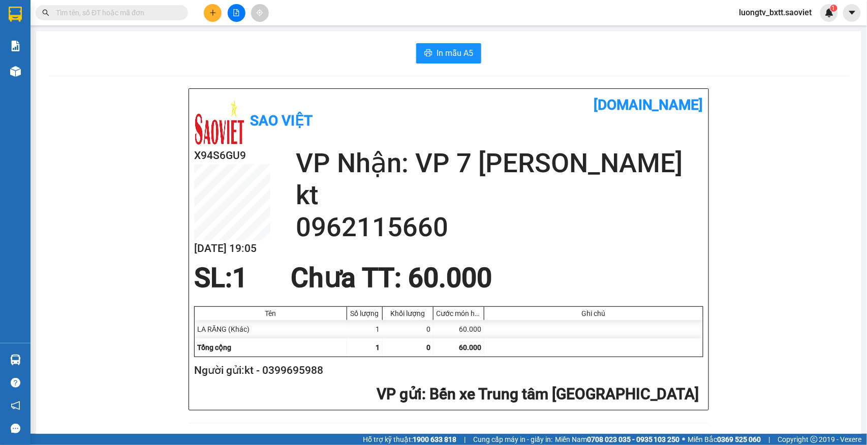
click at [338, 68] on div "In mẫu A5 Sao Việt vexere.com X94S6GU9 11/09 19:05 VP Nhận: VP 7 Phạm Văn Đồng …" at bounding box center [448, 432] width 825 height 803
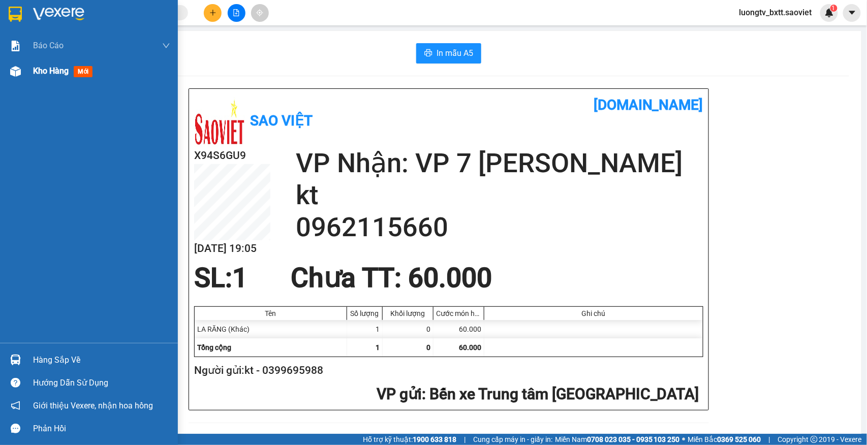
click at [39, 70] on span "Kho hàng" at bounding box center [51, 71] width 36 height 10
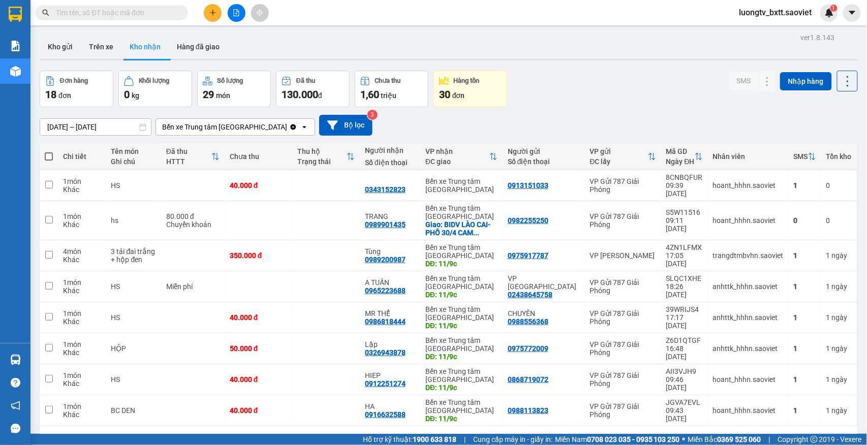
click at [655, 94] on div "Đơn hàng 18 đơn Khối lượng 0 kg Số lượng 29 món Đã thu 130.000 đ Chưa thu 1,60 …" at bounding box center [449, 89] width 818 height 37
click at [59, 45] on button "Kho gửi" at bounding box center [60, 47] width 41 height 24
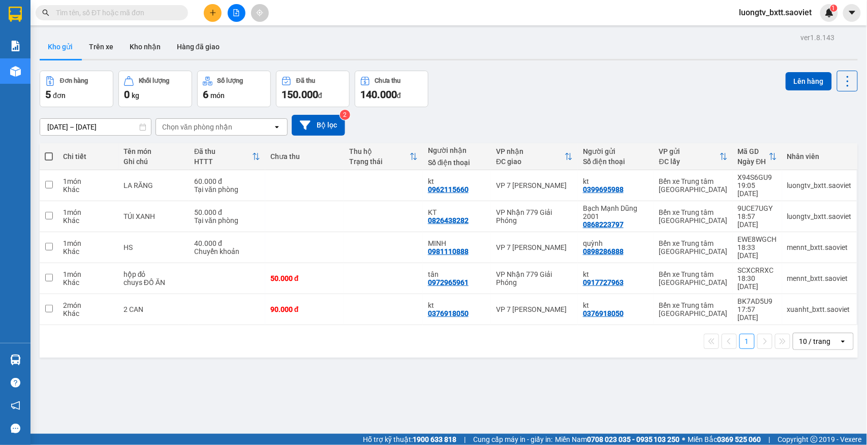
click at [694, 104] on div "Đơn hàng 5 đơn Khối lượng 0 kg Số lượng 6 món Đã thu 150.000 đ Chưa thu 140.000…" at bounding box center [449, 89] width 818 height 37
click at [161, 54] on button "Kho nhận" at bounding box center [144, 47] width 47 height 24
